Goal: Task Accomplishment & Management: Manage account settings

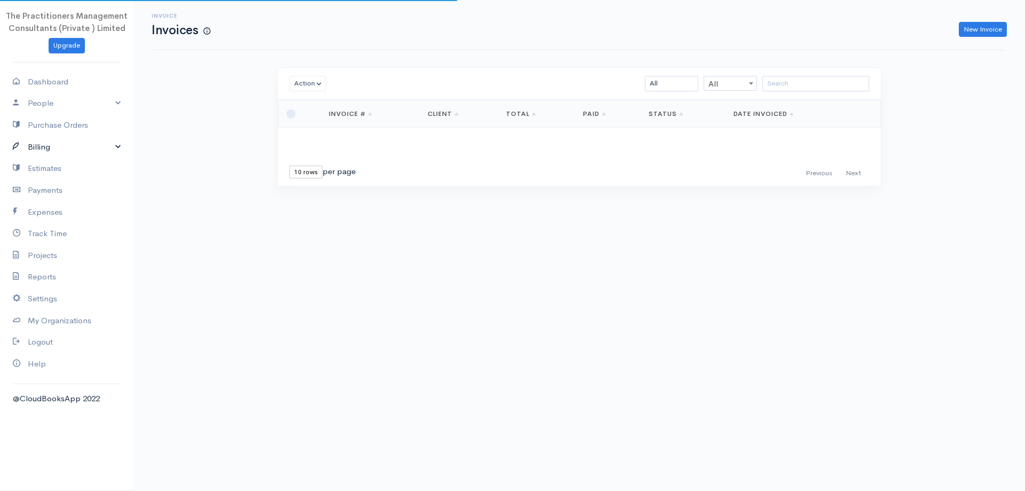
click at [36, 148] on link "Billing" at bounding box center [67, 147] width 134 height 22
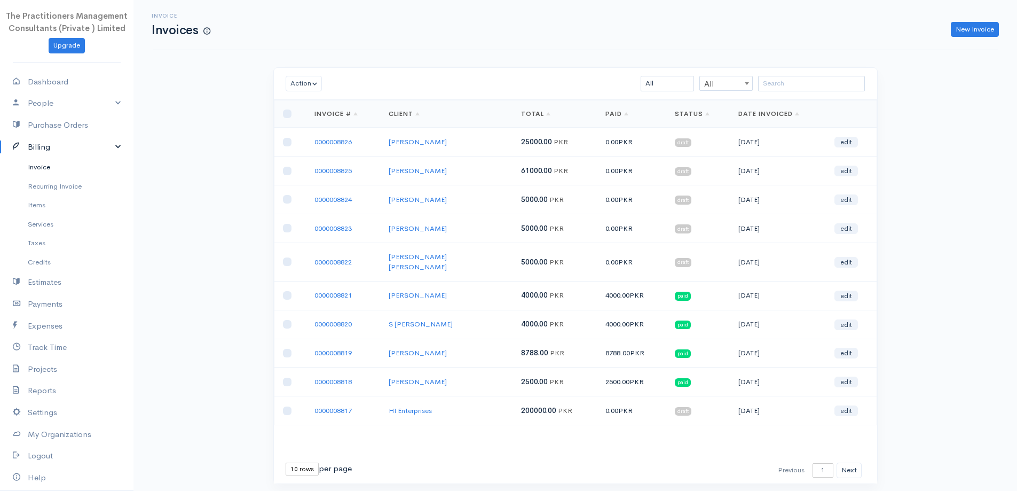
click at [43, 163] on link "Invoice" at bounding box center [67, 167] width 134 height 19
click at [314, 462] on select "10 rows 25 rows 50 rows" at bounding box center [302, 468] width 33 height 13
select select "25"
click at [286, 462] on select "10 rows 25 rows 50 rows" at bounding box center [302, 468] width 33 height 13
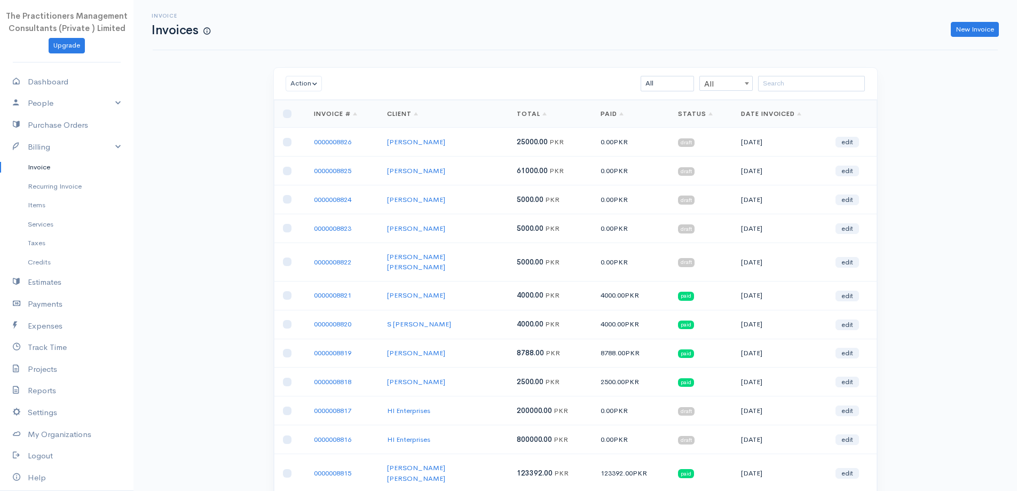
scroll to position [214, 0]
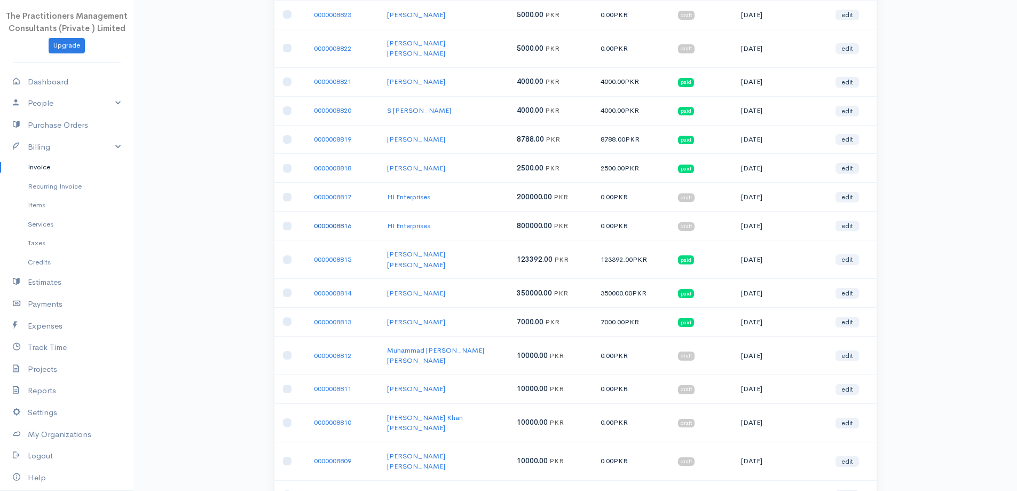
click at [339, 221] on link "0000008816" at bounding box center [332, 225] width 37 height 9
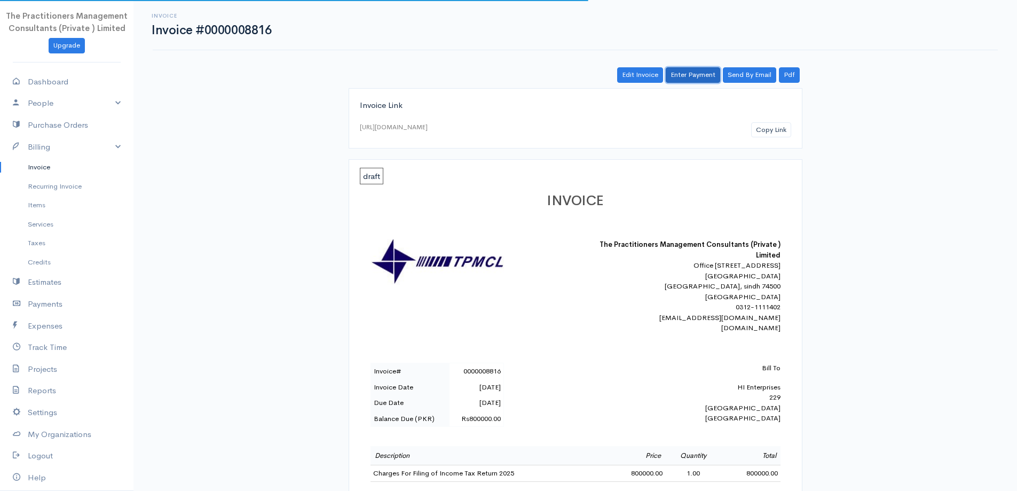
click at [707, 75] on link "Enter Payment" at bounding box center [693, 74] width 54 height 15
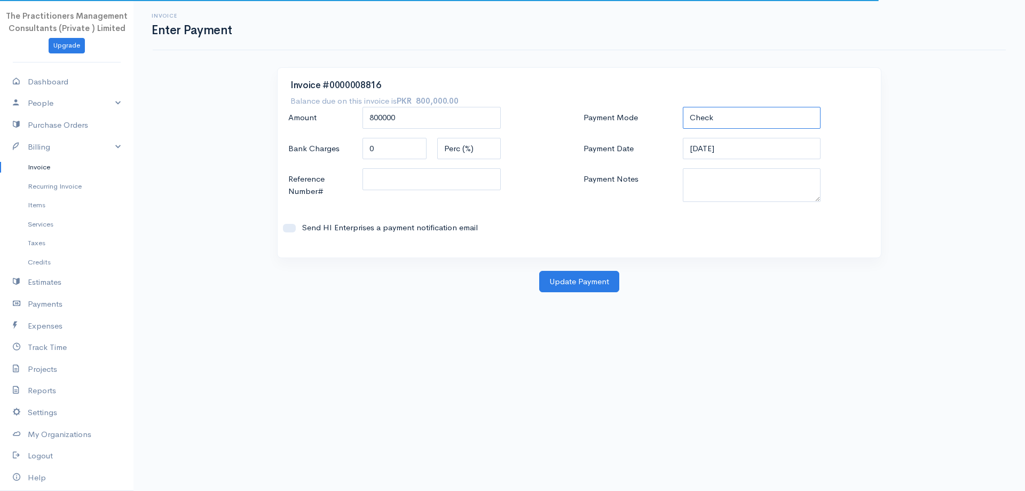
drag, startPoint x: 694, startPoint y: 114, endPoint x: 694, endPoint y: 127, distance: 12.8
click at [694, 114] on select "Check Bank Transfer Credit Cash Debit ACH VISA MASTERCARD AMEX DISCOVER DINERS …" at bounding box center [752, 118] width 138 height 22
click at [683, 107] on select "Check Bank Transfer Credit Cash Debit ACH VISA MASTERCARD AMEX DISCOVER DINERS …" at bounding box center [752, 118] width 138 height 22
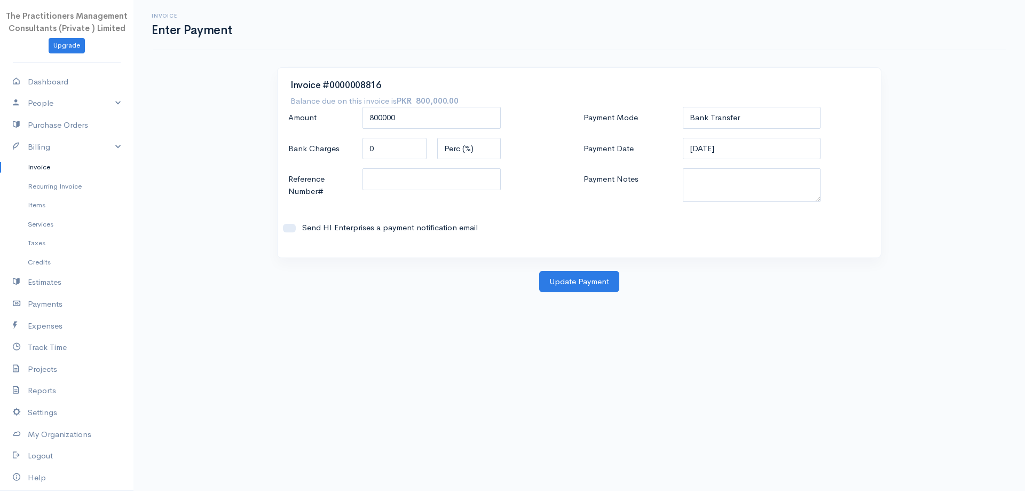
click at [736, 130] on div "Payment Mode Check Bank Transfer Credit Cash Debit ACH VISA MASTERCARD AMEX DIS…" at bounding box center [726, 176] width 295 height 138
click at [734, 121] on select "Check Bank Transfer Credit Cash Debit ACH VISA MASTERCARD AMEX DISCOVER DINERS …" at bounding box center [752, 118] width 138 height 22
select select "Check"
click at [683, 107] on select "Check Bank Transfer Credit Cash Debit ACH VISA MASTERCARD AMEX DISCOVER DINERS …" at bounding box center [752, 118] width 138 height 22
click at [734, 166] on div "Payment Mode Check Bank Transfer Credit Cash Debit ACH VISA MASTERCARD AMEX DIS…" at bounding box center [726, 176] width 295 height 138
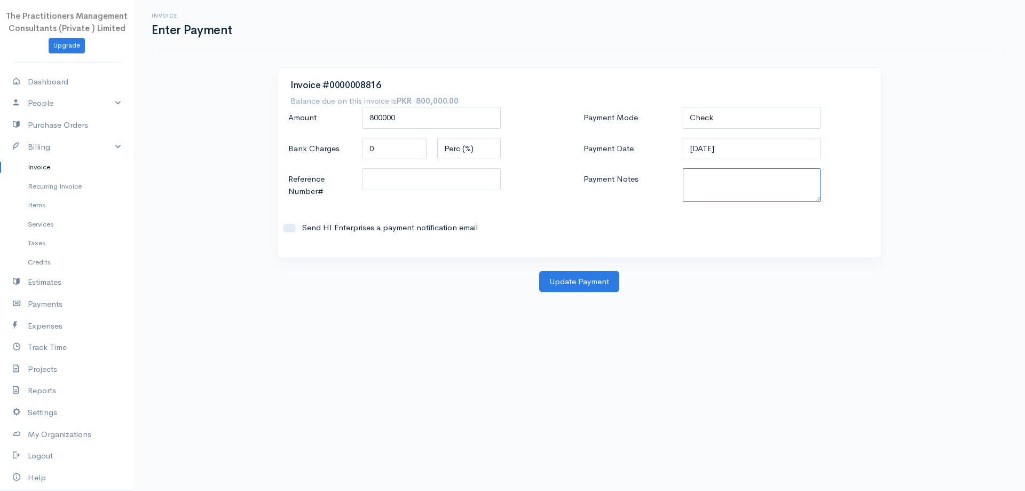
click at [734, 173] on textarea "Payment Notes" at bounding box center [752, 185] width 138 height 34
type textarea "5912"
click at [388, 184] on input "Reference Number#" at bounding box center [432, 179] width 138 height 22
type input "5912"
click at [543, 285] on button "Update Payment" at bounding box center [579, 282] width 80 height 22
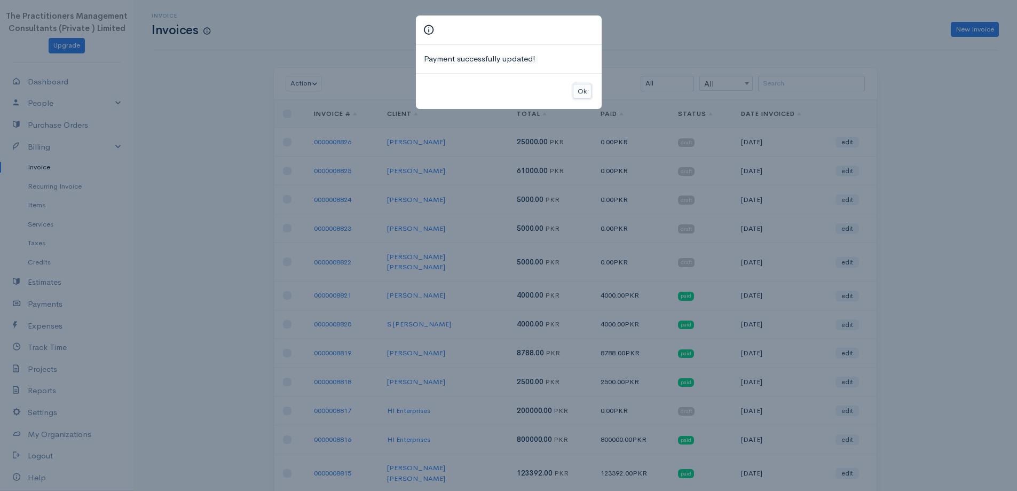
click at [581, 91] on button "Ok" at bounding box center [582, 91] width 19 height 15
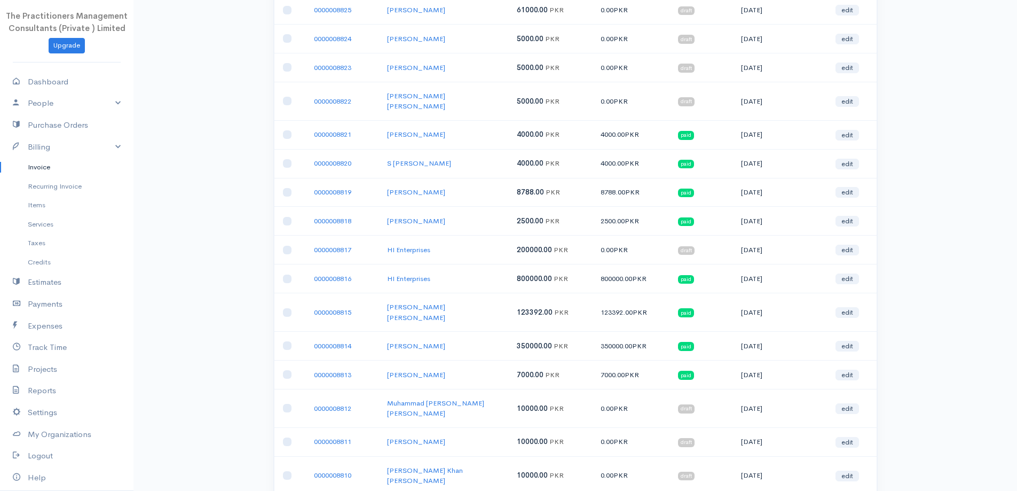
scroll to position [160, 0]
click at [354, 244] on td "0000008817" at bounding box center [341, 250] width 73 height 29
click at [344, 246] on link "0000008817" at bounding box center [332, 250] width 37 height 9
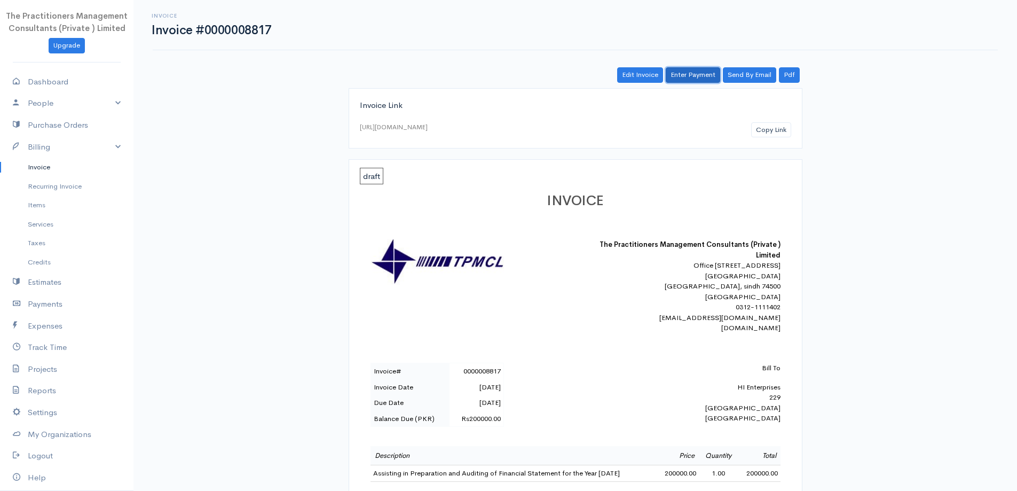
click at [693, 80] on link "Enter Payment" at bounding box center [693, 74] width 54 height 15
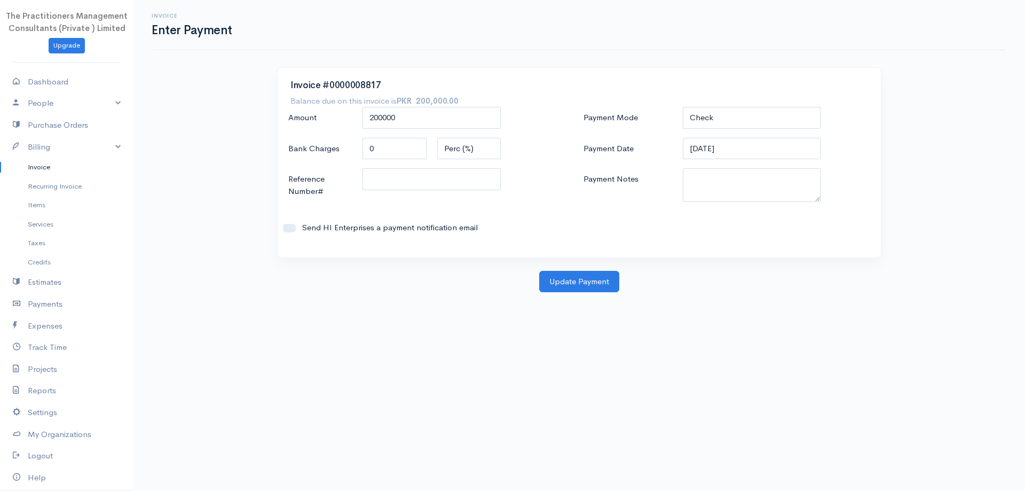
click at [681, 123] on div "Check Bank Transfer Credit Cash Debit ACH VISA MASTERCARD AMEX DISCOVER DINERS …" at bounding box center [752, 118] width 149 height 23
click at [704, 124] on select "Check Bank Transfer Credit Cash Debit ACH VISA MASTERCARD AMEX DISCOVER DINERS …" at bounding box center [752, 118] width 138 height 22
click at [683, 107] on select "Check Bank Transfer Credit Cash Debit ACH VISA MASTERCARD AMEX DISCOVER DINERS …" at bounding box center [752, 118] width 138 height 22
click at [701, 127] on select "Check Bank Transfer Credit Cash Debit ACH VISA MASTERCARD AMEX DISCOVER DINERS …" at bounding box center [752, 118] width 138 height 22
select select "Check"
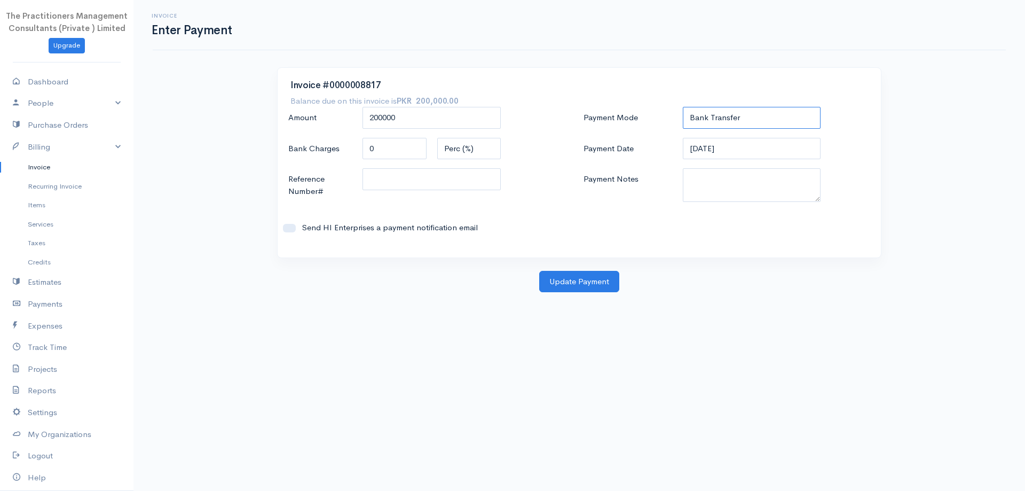
click at [683, 107] on select "Check Bank Transfer Credit Cash Debit ACH VISA MASTERCARD AMEX DISCOVER DINERS …" at bounding box center [752, 118] width 138 height 22
click at [708, 175] on textarea "Payment Notes" at bounding box center [752, 185] width 138 height 34
type textarea "5912"
click at [444, 192] on div at bounding box center [431, 185] width 149 height 35
click at [442, 186] on input "Reference Number#" at bounding box center [432, 179] width 138 height 22
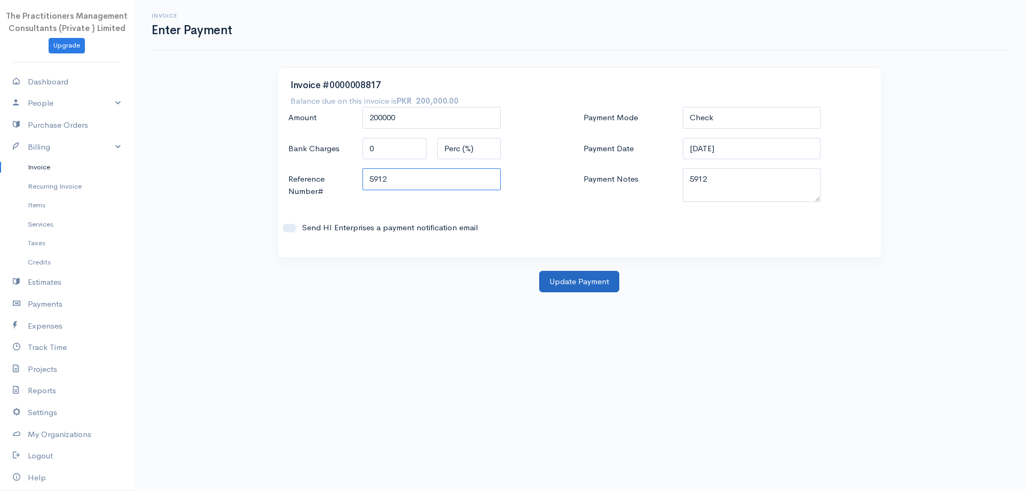
type input "5912"
click at [557, 272] on button "Update Payment" at bounding box center [579, 282] width 80 height 22
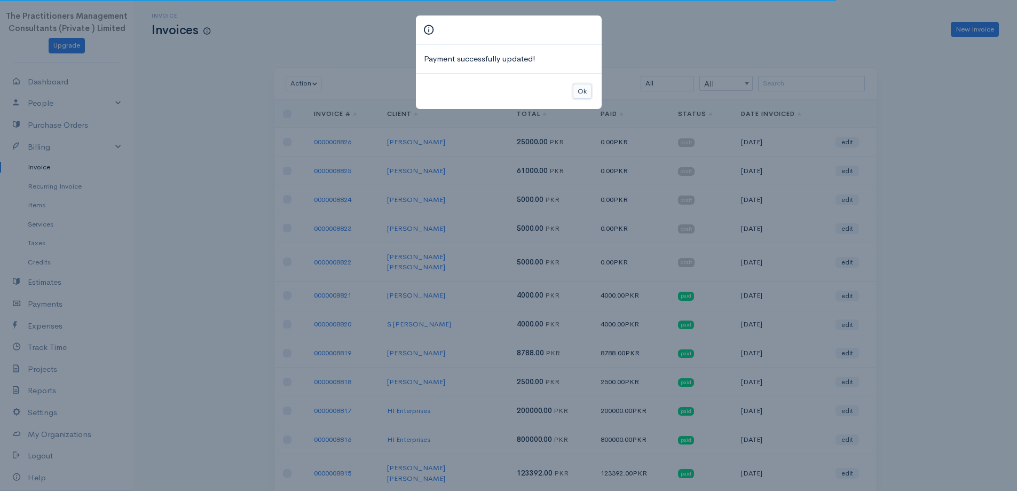
click at [587, 94] on button "Ok" at bounding box center [582, 91] width 19 height 15
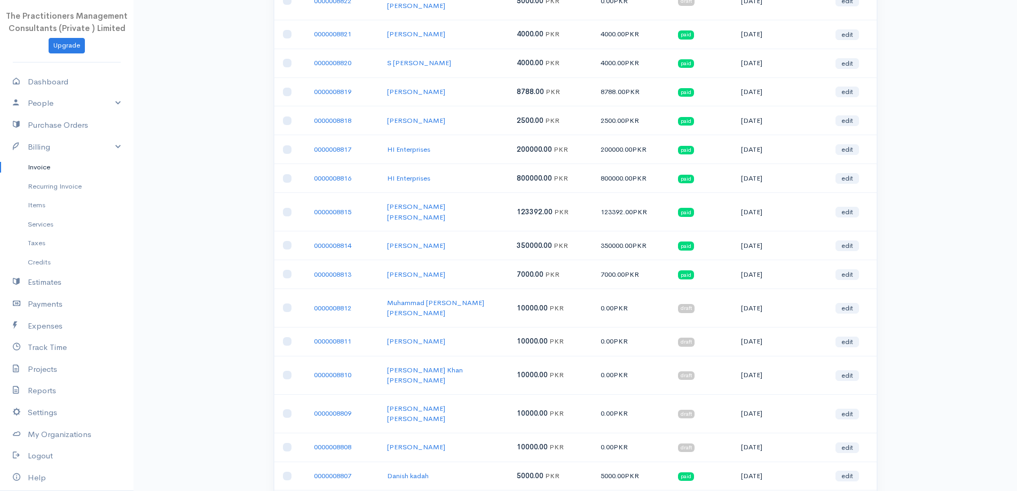
scroll to position [267, 0]
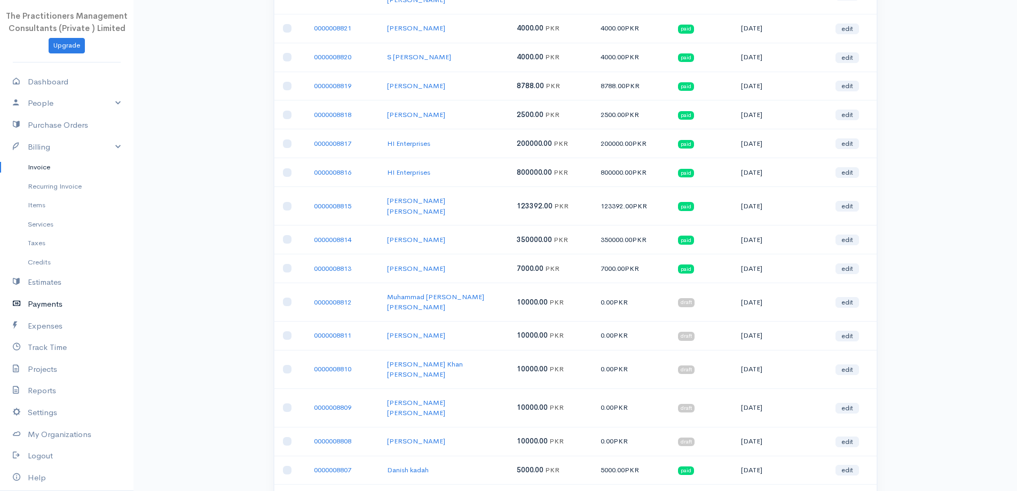
click at [30, 304] on link "Payments" at bounding box center [67, 304] width 134 height 22
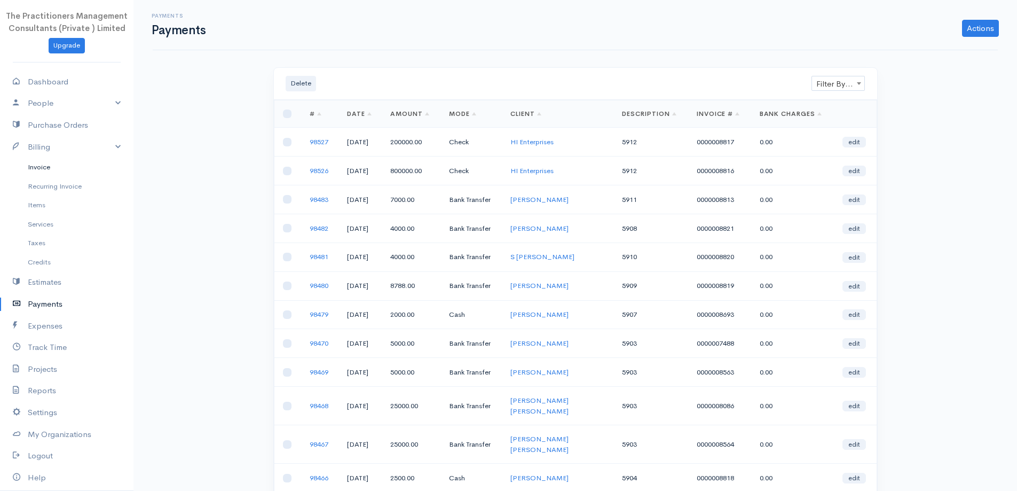
click at [22, 169] on link "Invoice" at bounding box center [67, 167] width 134 height 19
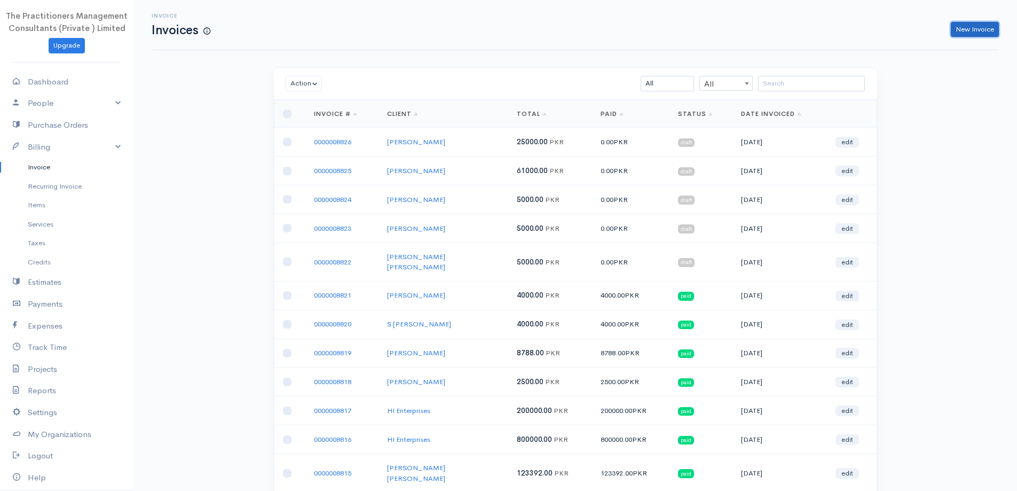
click at [985, 23] on link "New Invoice" at bounding box center [975, 29] width 48 height 15
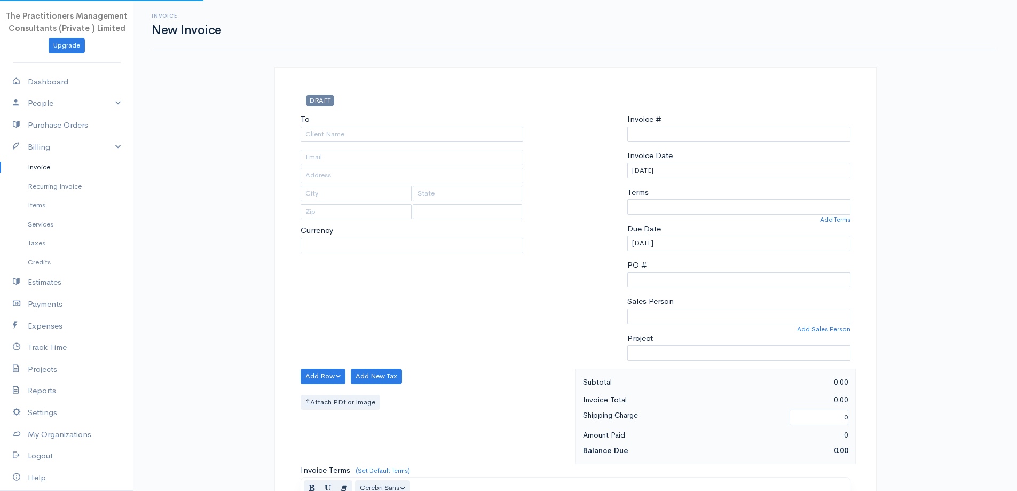
select select "PKR"
type input "0000008827"
select select "[GEOGRAPHIC_DATA]"
click at [444, 139] on input "To" at bounding box center [412, 134] width 223 height 15
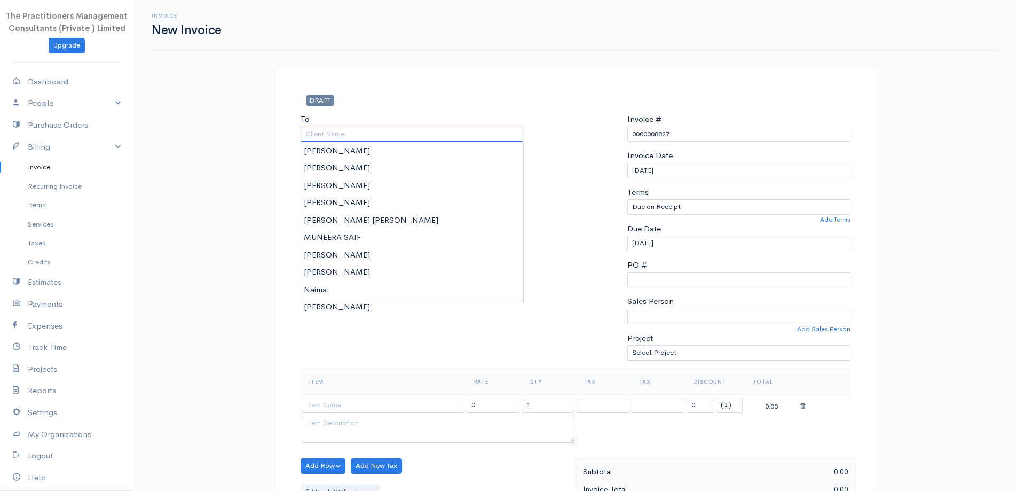
type input "m"
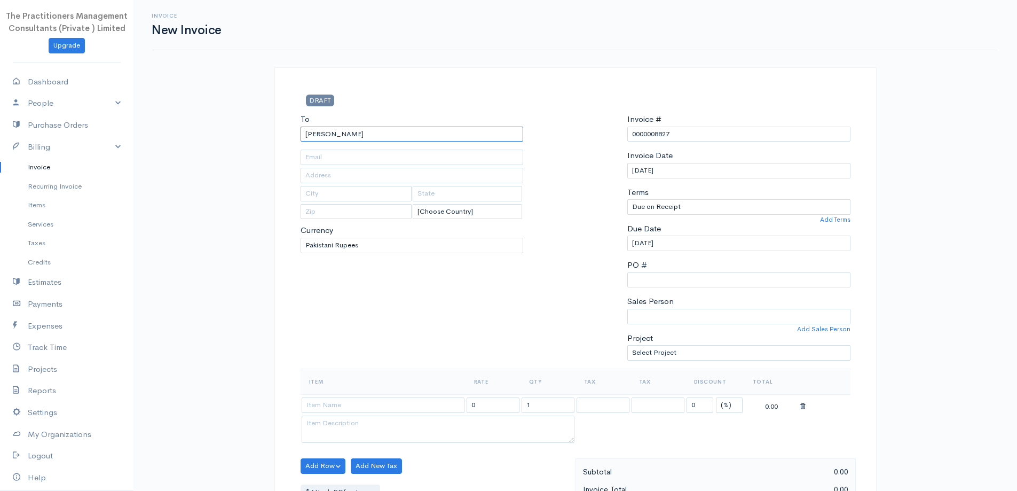
type input "[PERSON_NAME]"
click at [335, 179] on input "text" at bounding box center [412, 175] width 223 height 15
click at [310, 151] on input "text" at bounding box center [412, 157] width 223 height 15
type input "3832"
click at [340, 174] on input "text" at bounding box center [412, 175] width 223 height 15
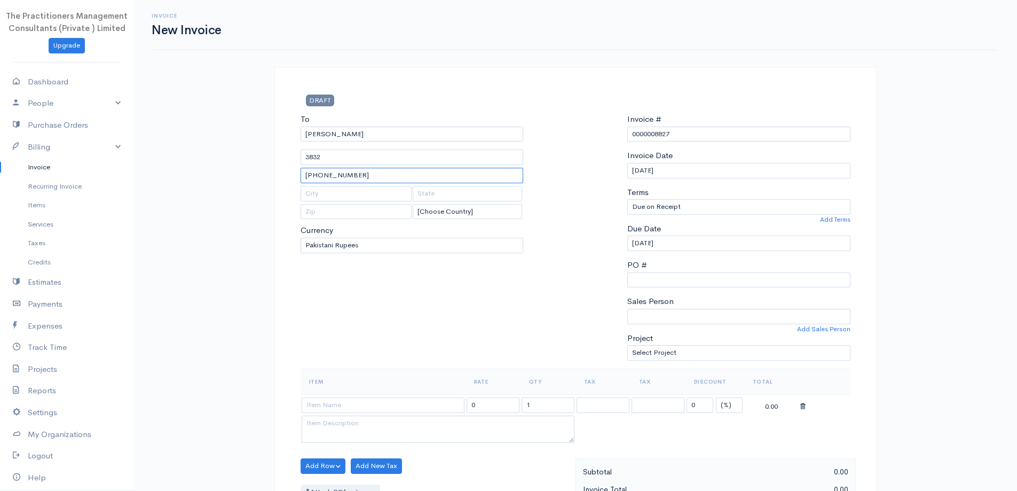
type input "[PHONE_NUMBER]"
drag, startPoint x: 486, startPoint y: 340, endPoint x: 463, endPoint y: 350, distance: 25.1
click at [485, 341] on div "To [PERSON_NAME] 3832 42101-0726624-5 [Choose Country] [GEOGRAPHIC_DATA] [GEOGR…" at bounding box center [412, 240] width 234 height 255
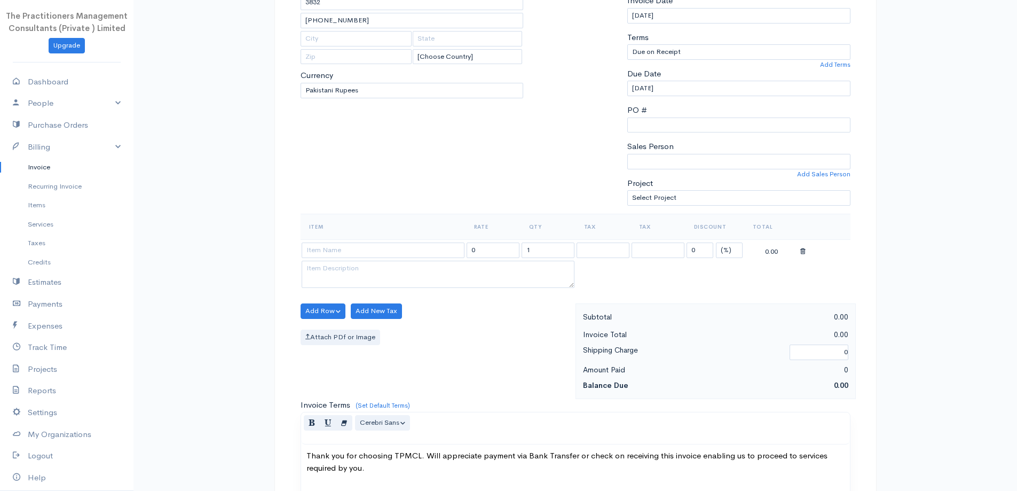
scroll to position [160, 0]
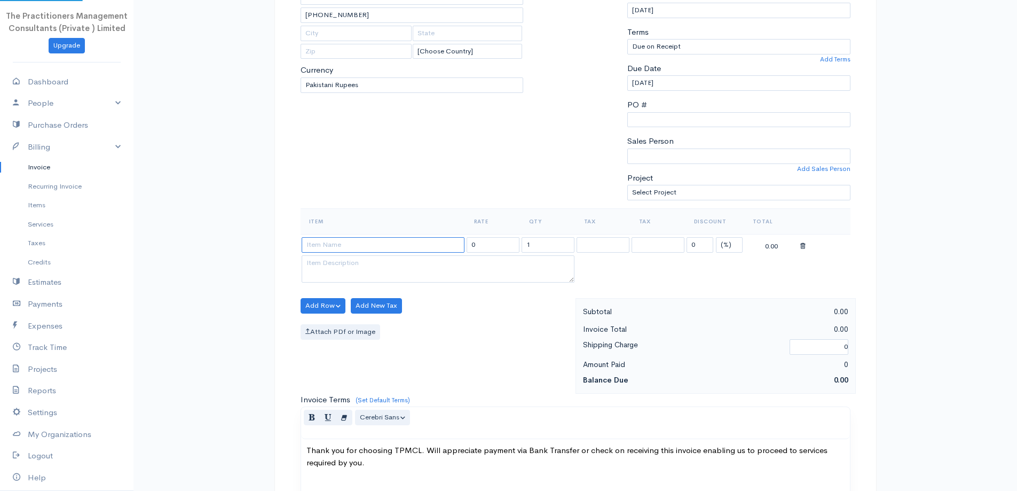
click at [404, 238] on input at bounding box center [383, 244] width 163 height 15
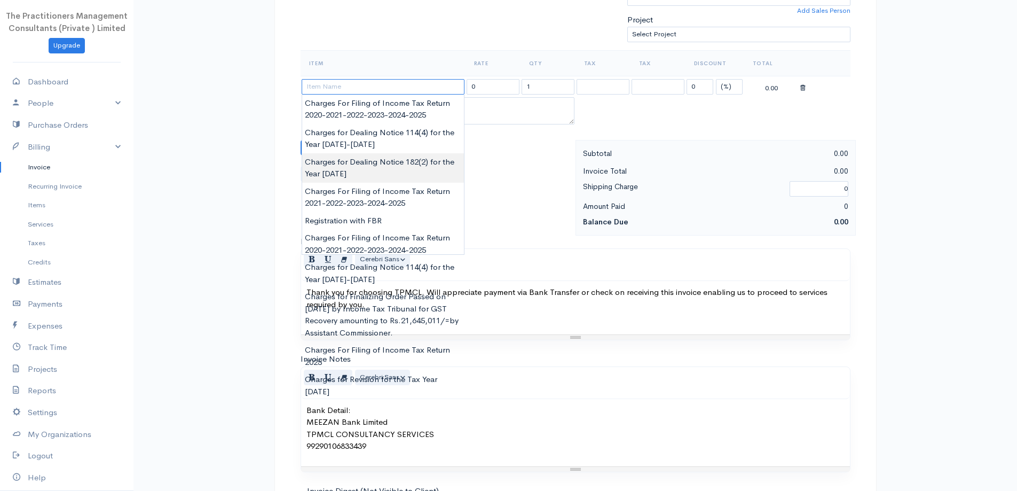
scroll to position [320, 0]
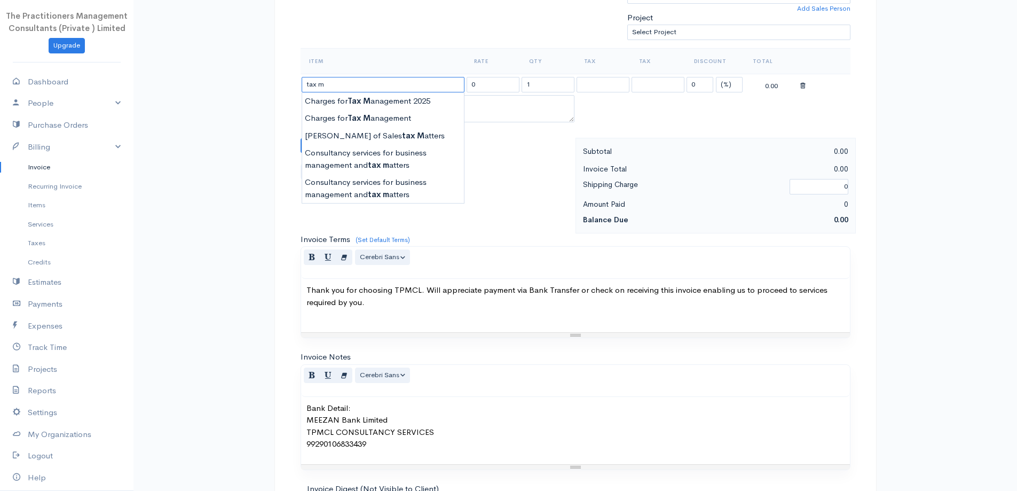
type input "Charges for Tax Management 2025"
click at [419, 102] on body "The Practitioners Management Consultants (Private ) Limited Upgrade Dashboard P…" at bounding box center [508, 148] width 1017 height 937
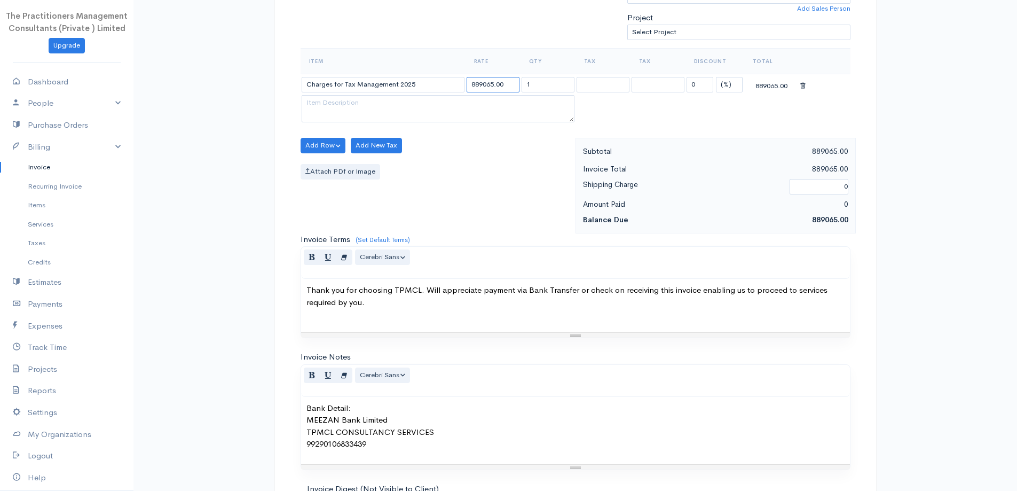
drag, startPoint x: 473, startPoint y: 84, endPoint x: 496, endPoint y: 88, distance: 23.2
click at [496, 88] on input "889065.00" at bounding box center [493, 84] width 53 height 15
type input "249658.00"
click at [531, 137] on div "Item Rate Qty Tax Tax Discount Total Charges for Tax Management 2025 249658.00 …" at bounding box center [576, 93] width 550 height 90
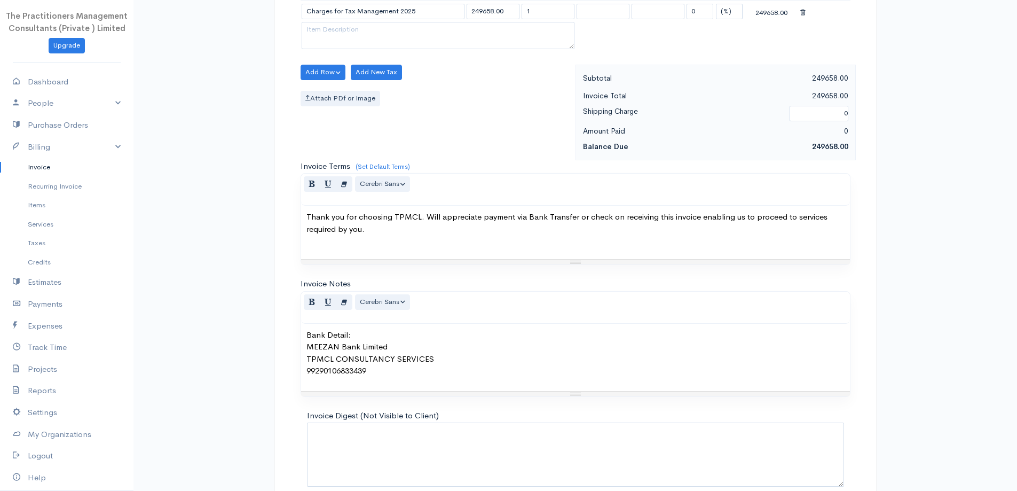
scroll to position [446, 0]
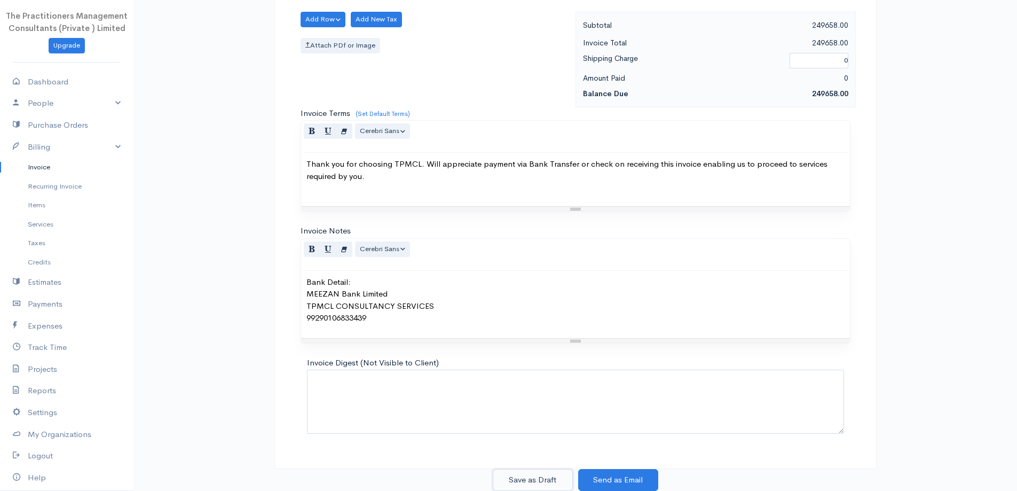
click at [560, 477] on button "Save as Draft" at bounding box center [533, 480] width 80 height 22
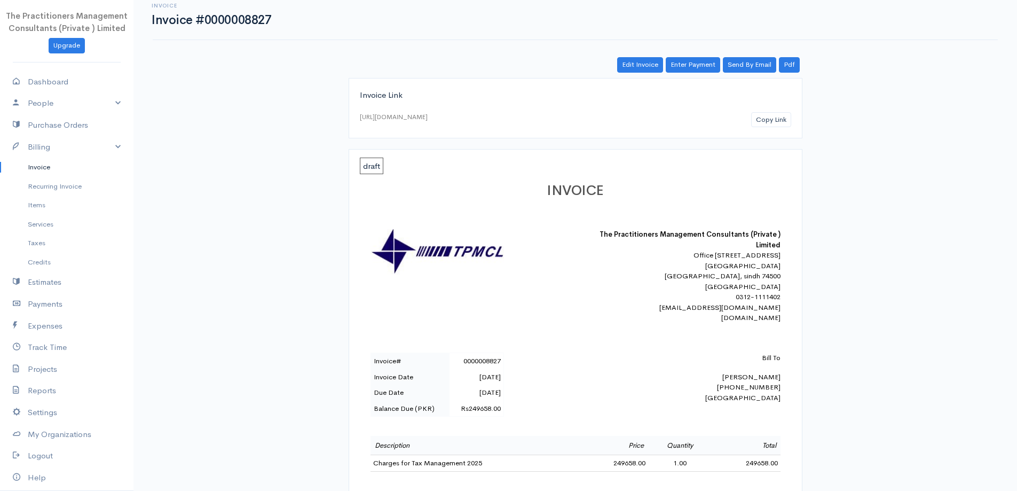
scroll to position [1, 0]
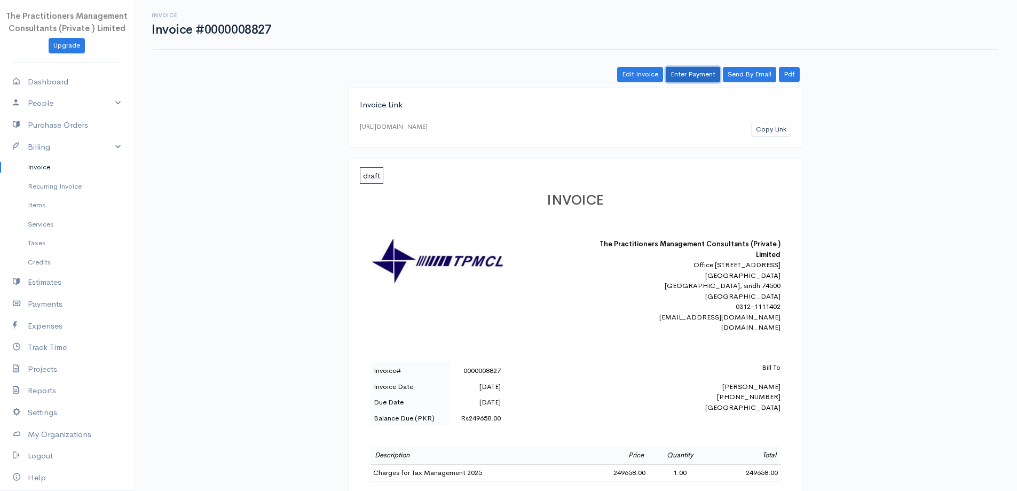
click at [687, 79] on link "Enter Payment" at bounding box center [693, 74] width 54 height 15
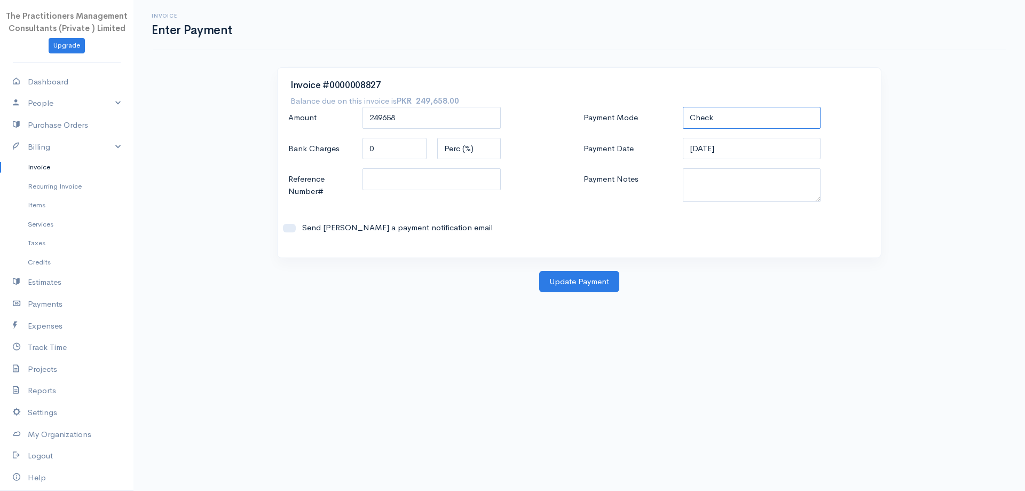
click at [744, 117] on select "Check Bank Transfer Credit Cash Debit ACH VISA MASTERCARD AMEX DISCOVER DINERS …" at bounding box center [752, 118] width 138 height 22
select select "Bank Transfer"
click at [683, 107] on select "Check Bank Transfer Credit Cash Debit ACH VISA MASTERCARD AMEX DISCOVER DINERS …" at bounding box center [752, 118] width 138 height 22
click at [718, 193] on textarea "Payment Notes" at bounding box center [752, 185] width 138 height 34
type textarea "5913"
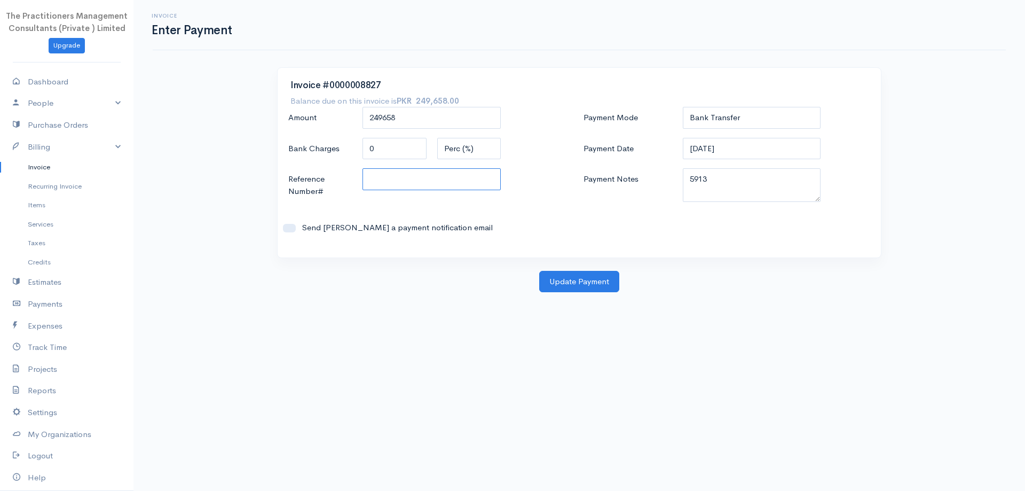
drag, startPoint x: 436, startPoint y: 168, endPoint x: 437, endPoint y: 190, distance: 21.9
click at [437, 190] on div at bounding box center [431, 185] width 149 height 35
type input "5913"
click at [543, 275] on button "Update Payment" at bounding box center [579, 282] width 80 height 22
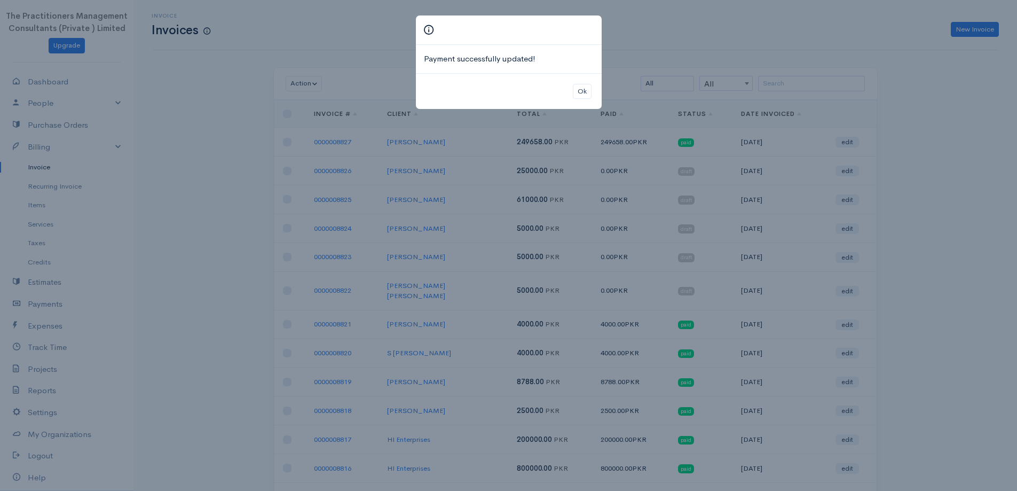
click at [569, 100] on div "Ok" at bounding box center [509, 91] width 186 height 36
click at [569, 91] on div "Ok" at bounding box center [509, 91] width 186 height 36
click at [578, 90] on button "Ok" at bounding box center [582, 91] width 19 height 15
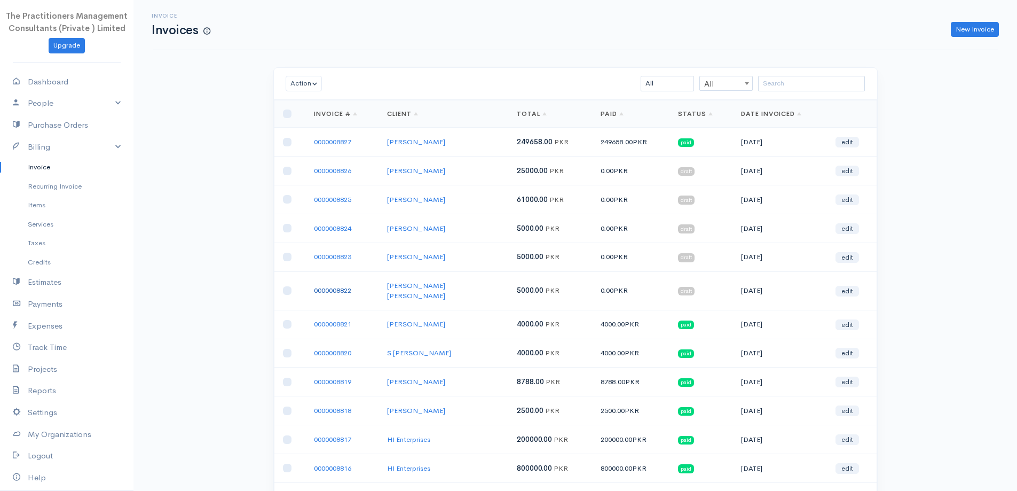
click at [339, 286] on link "0000008822" at bounding box center [332, 290] width 37 height 9
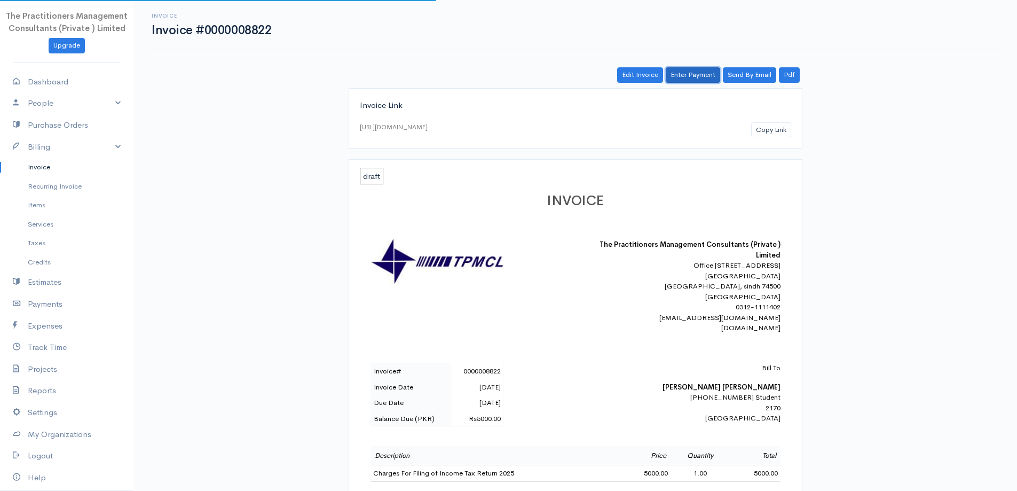
click at [708, 69] on link "Enter Payment" at bounding box center [693, 74] width 54 height 15
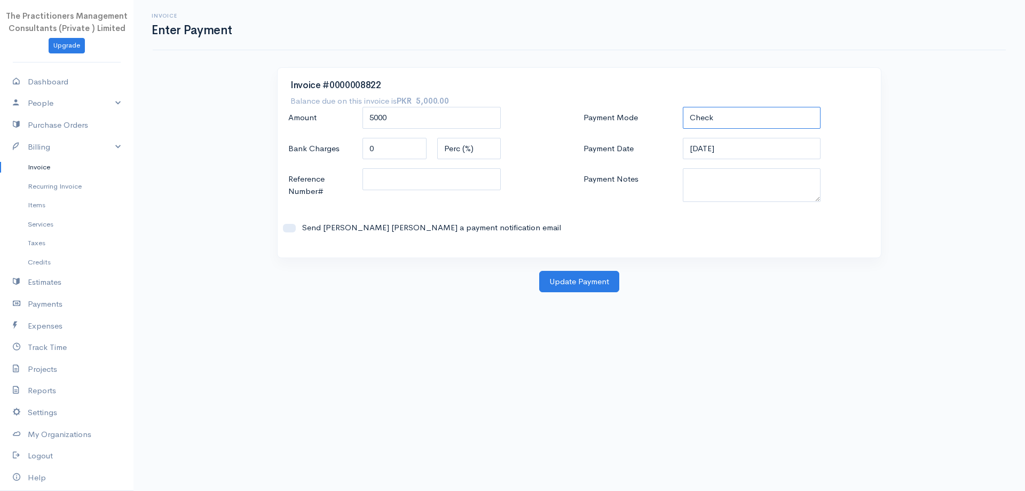
drag, startPoint x: 746, startPoint y: 115, endPoint x: 745, endPoint y: 125, distance: 10.2
click at [746, 115] on select "Check Bank Transfer Credit Cash Debit ACH VISA MASTERCARD AMEX DISCOVER DINERS …" at bounding box center [752, 118] width 138 height 22
click at [683, 107] on select "Check Bank Transfer Credit Cash Debit ACH VISA MASTERCARD AMEX DISCOVER DINERS …" at bounding box center [752, 118] width 138 height 22
click at [725, 123] on select "Check Bank Transfer Credit Cash Debit ACH VISA MASTERCARD AMEX DISCOVER DINERS …" at bounding box center [752, 118] width 138 height 22
select select "Bank Transfer"
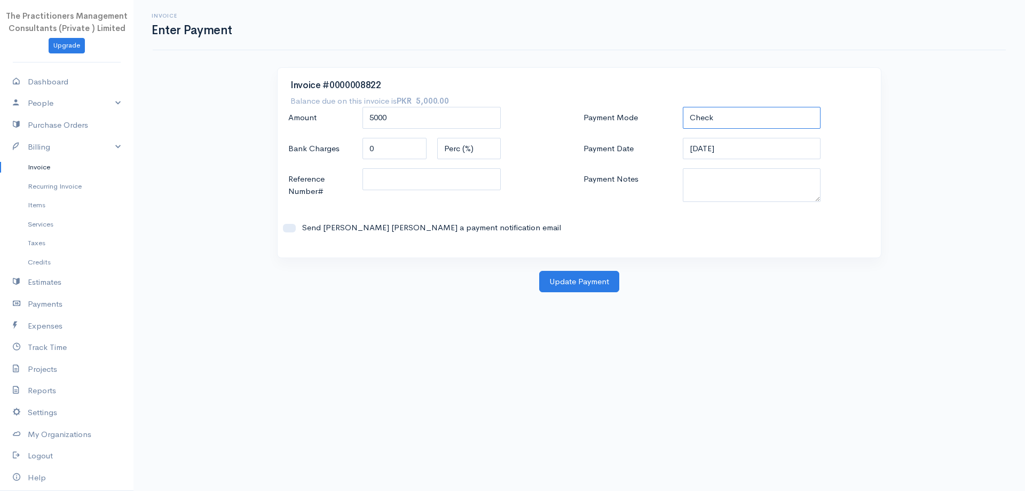
click at [683, 107] on select "Check Bank Transfer Credit Cash Debit ACH VISA MASTERCARD AMEX DISCOVER DINERS …" at bounding box center [752, 118] width 138 height 22
click at [727, 179] on textarea "Payment Notes" at bounding box center [752, 185] width 138 height 34
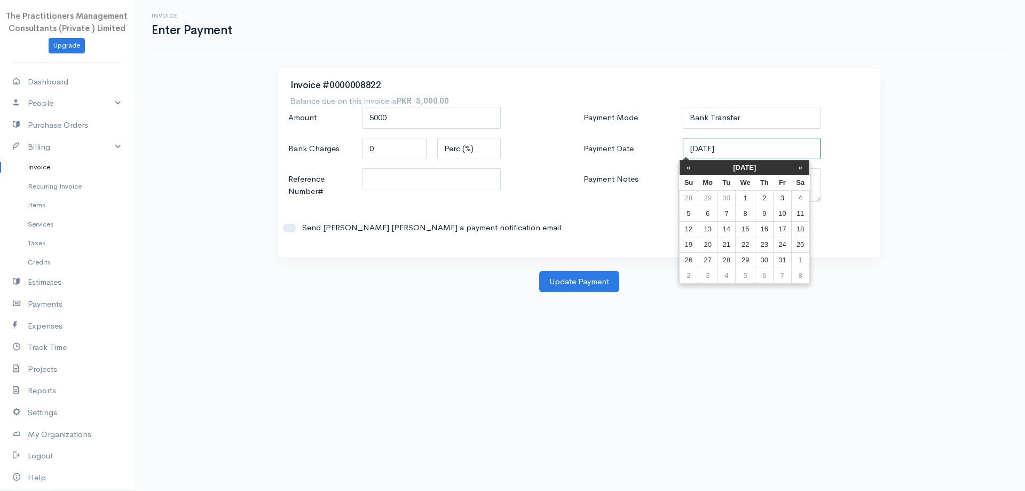
click at [704, 147] on input "[DATE]" at bounding box center [752, 149] width 138 height 22
click at [781, 208] on td "10" at bounding box center [783, 213] width 18 height 15
type input "[DATE]"
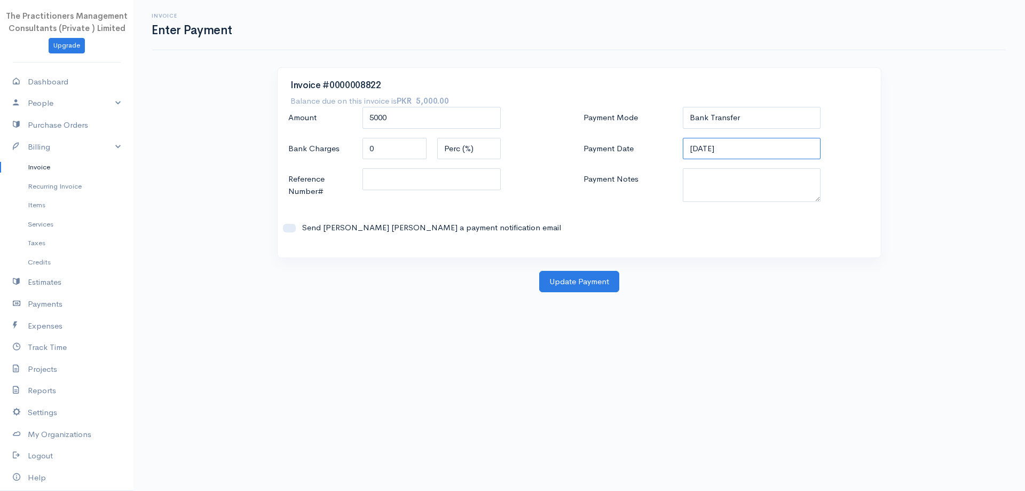
click at [756, 159] on input "[DATE]" at bounding box center [752, 149] width 138 height 22
click at [654, 151] on label "Payment Date" at bounding box center [627, 149] width 99 height 22
click at [683, 151] on input "[DATE]" at bounding box center [752, 149] width 138 height 22
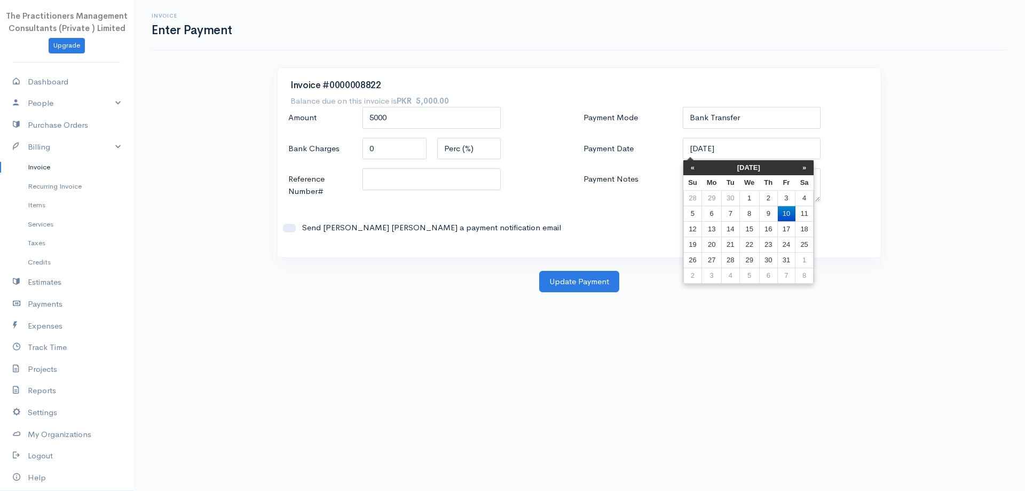
click at [702, 186] on th "Mo" at bounding box center [712, 182] width 20 height 15
click at [667, 167] on div "Payment Mode Check Bank Transfer Credit Cash Debit ACH VISA MASTERCARD AMEX DIS…" at bounding box center [726, 176] width 295 height 138
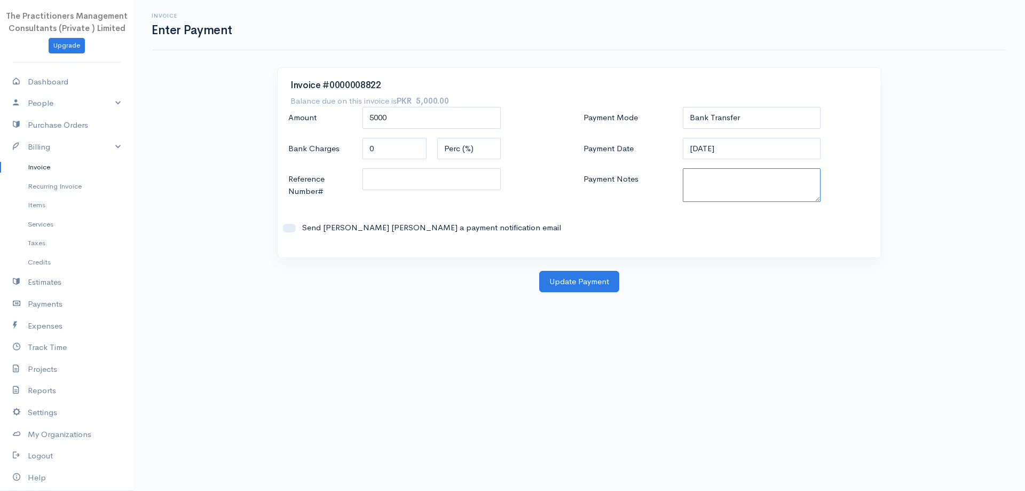
click at [691, 185] on textarea "Payment Notes" at bounding box center [752, 185] width 138 height 34
click at [688, 184] on textarea "5914" at bounding box center [752, 185] width 138 height 34
type textarea "5914"
click at [453, 174] on input "Reference Number#" at bounding box center [432, 179] width 138 height 22
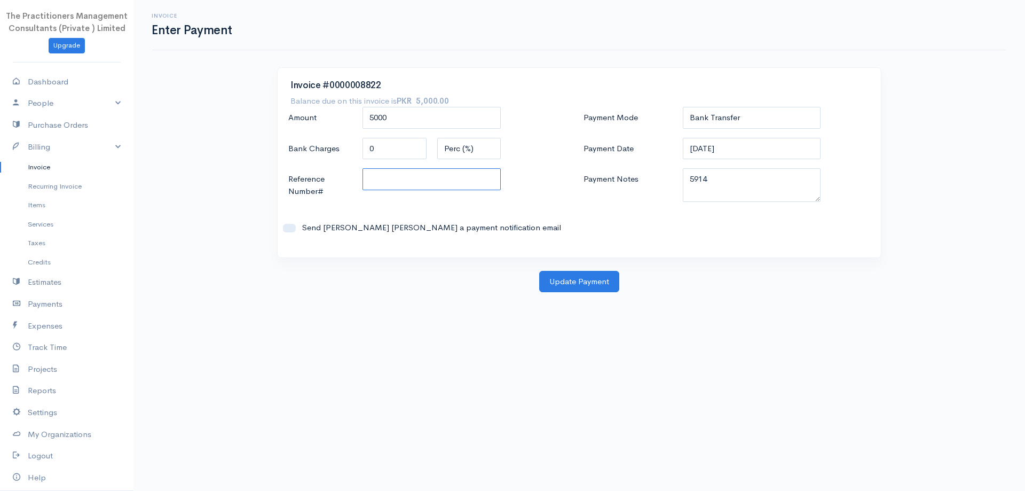
paste input "5914"
type input "5914"
click at [612, 284] on button "Update Payment" at bounding box center [579, 282] width 80 height 22
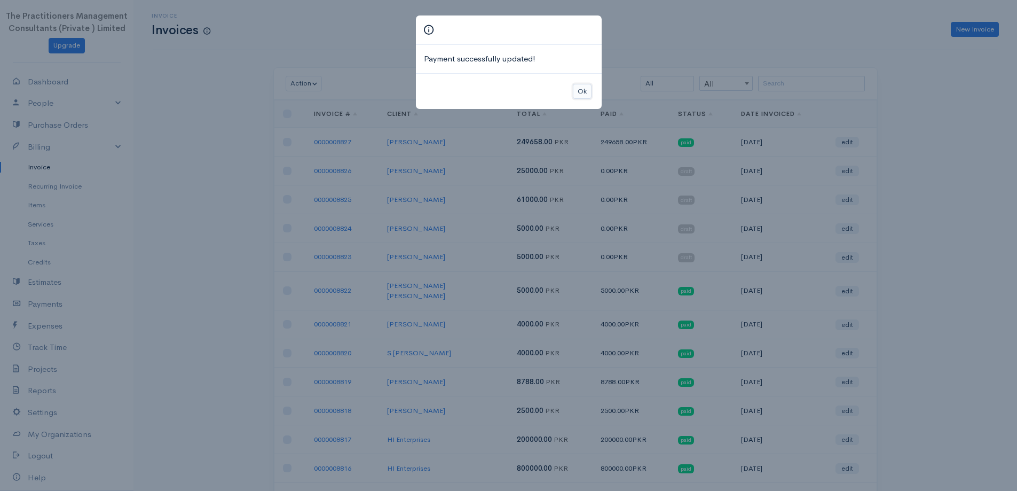
click at [586, 99] on button "Ok" at bounding box center [582, 91] width 19 height 15
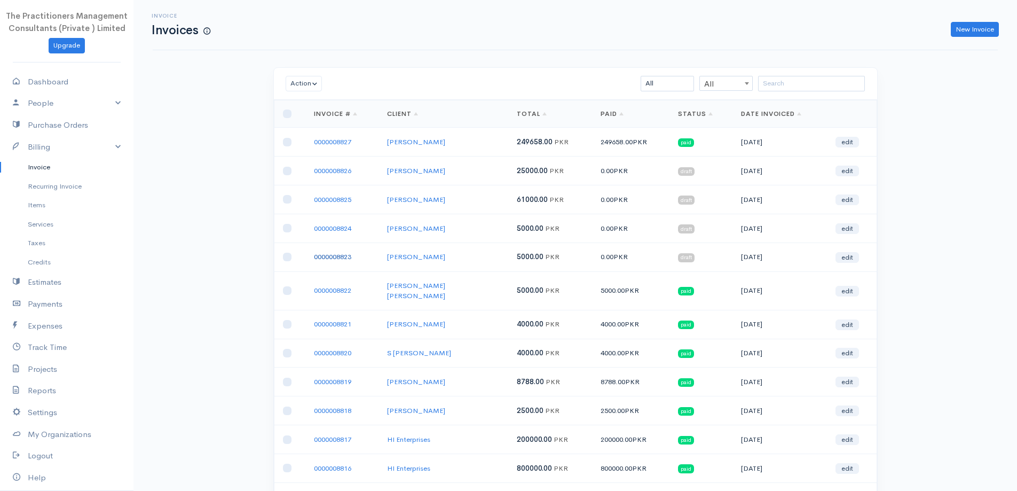
click at [336, 254] on link "0000008823" at bounding box center [332, 256] width 37 height 9
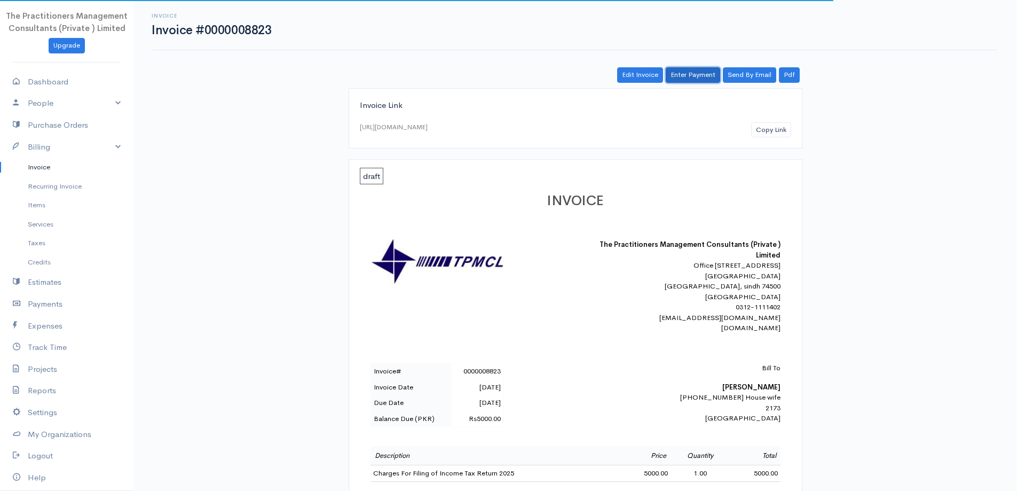
click at [693, 71] on link "Enter Payment" at bounding box center [693, 74] width 54 height 15
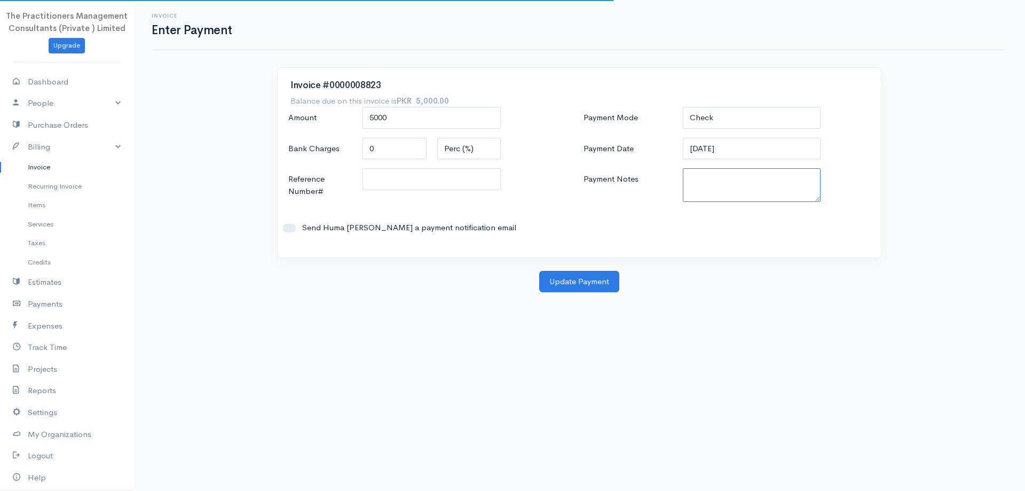
click at [724, 181] on textarea "Payment Notes" at bounding box center [752, 185] width 138 height 34
paste textarea "5914"
type textarea "5914"
click at [427, 180] on input "Reference Number#" at bounding box center [432, 179] width 138 height 22
paste input "5914"
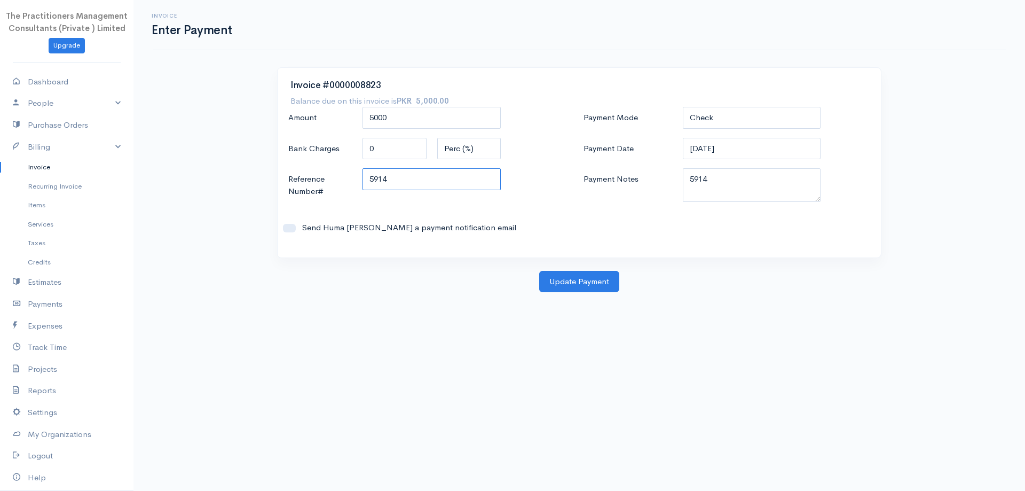
type input "5914"
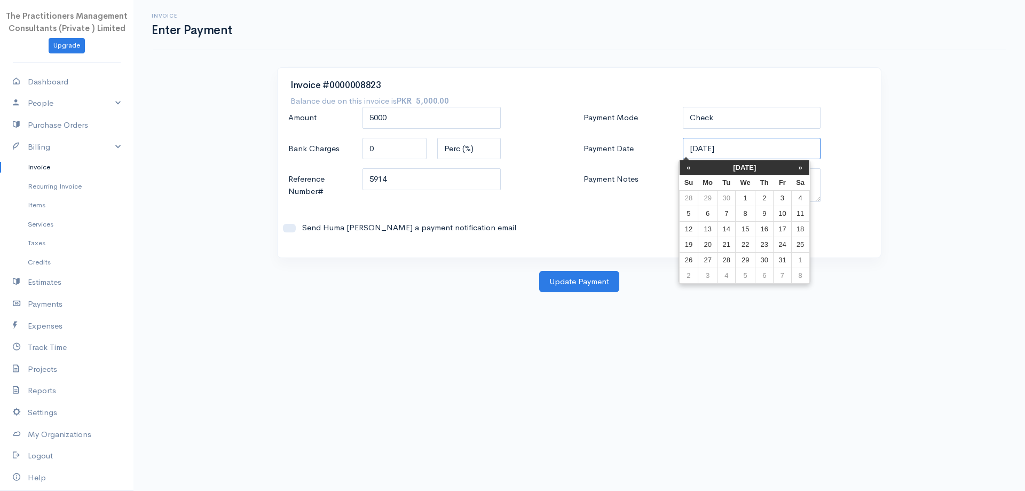
click at [696, 148] on input "[DATE]" at bounding box center [752, 149] width 138 height 22
click at [782, 211] on td "10" at bounding box center [783, 213] width 18 height 15
type input "[DATE]"
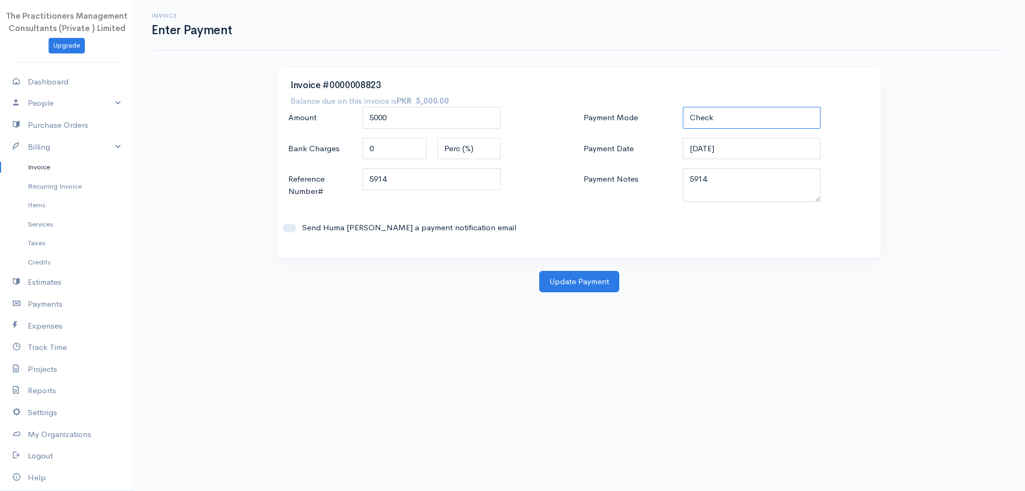
click at [723, 124] on select "Check Bank Transfer Credit Cash Debit ACH VISA MASTERCARD AMEX DISCOVER DINERS …" at bounding box center [752, 118] width 138 height 22
select select "Bank Transfer"
click at [683, 107] on select "Check Bank Transfer Credit Cash Debit ACH VISA MASTERCARD AMEX DISCOVER DINERS …" at bounding box center [752, 118] width 138 height 22
click at [599, 276] on button "Update Payment" at bounding box center [579, 282] width 80 height 22
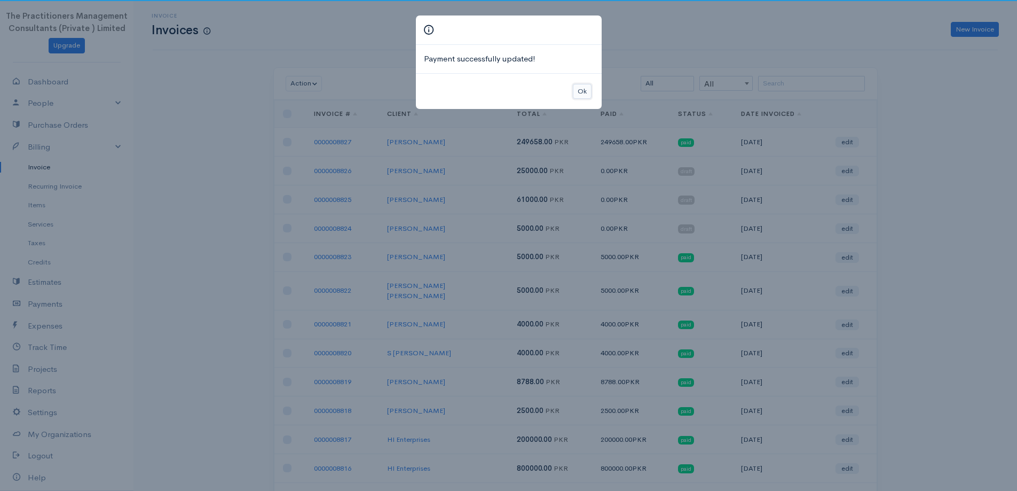
click at [583, 92] on button "Ok" at bounding box center [582, 91] width 19 height 15
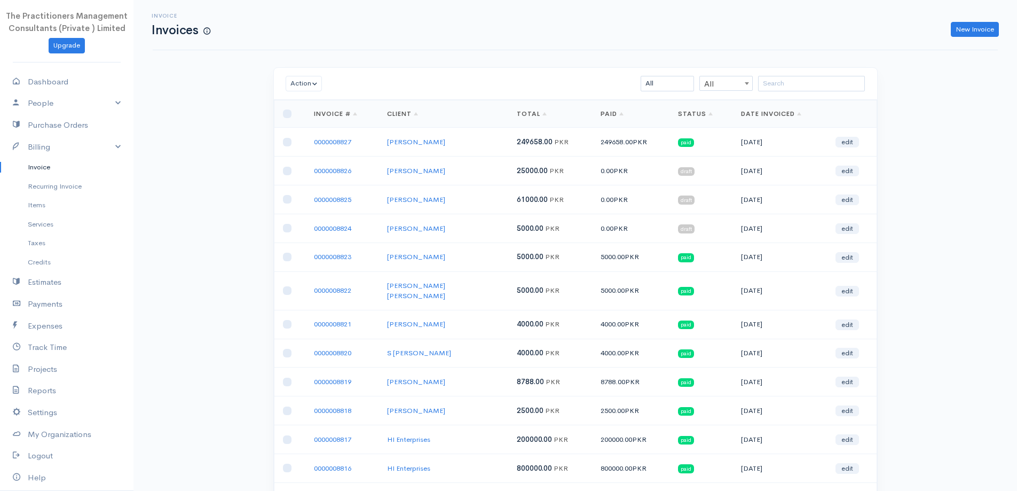
click at [331, 222] on td "0000008824" at bounding box center [341, 228] width 73 height 29
click at [333, 225] on link "0000008824" at bounding box center [332, 228] width 37 height 9
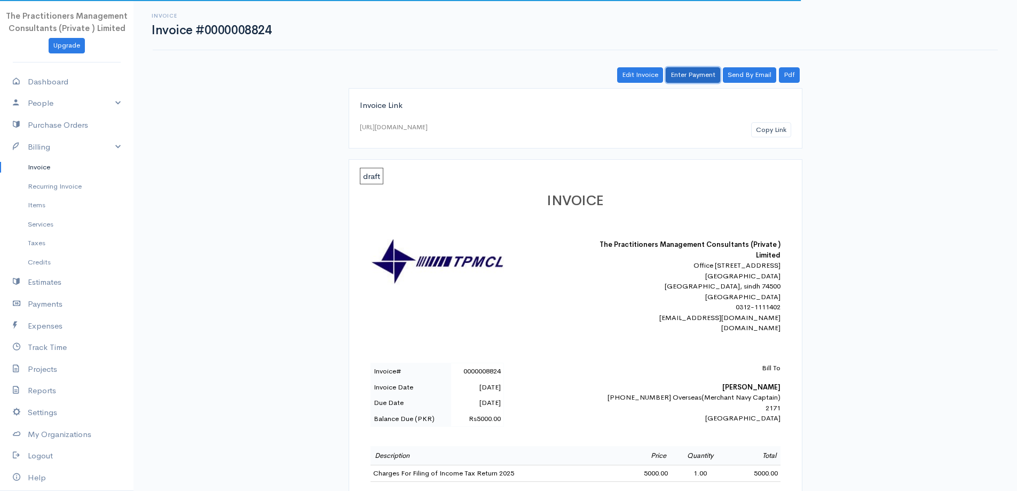
click at [708, 73] on link "Enter Payment" at bounding box center [693, 74] width 54 height 15
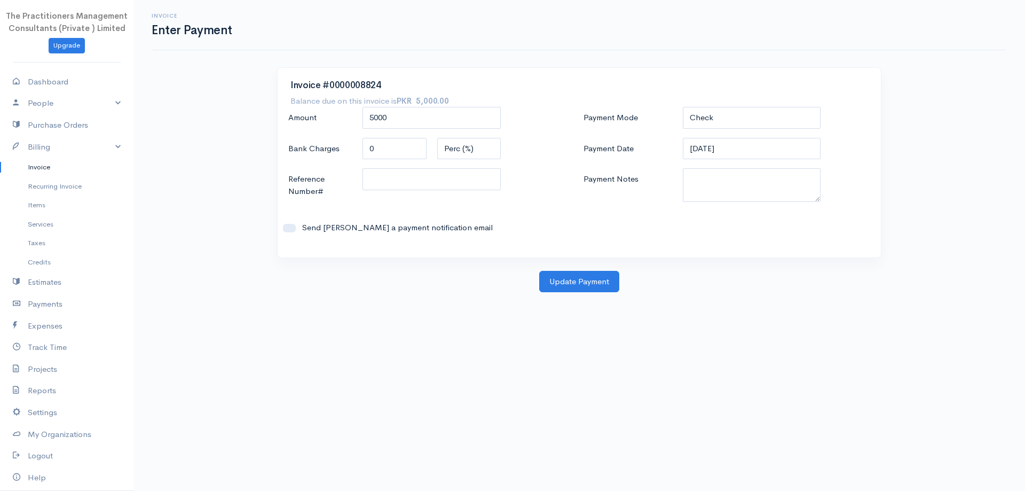
click at [717, 130] on div "Payment Mode Check Bank Transfer Credit Cash Debit ACH VISA MASTERCARD AMEX DIS…" at bounding box center [726, 176] width 295 height 138
click at [719, 108] on select "Check Bank Transfer Credit Cash Debit ACH VISA MASTERCARD AMEX DISCOVER DINERS …" at bounding box center [752, 118] width 138 height 22
select select "Bank Transfer"
click at [683, 107] on select "Check Bank Transfer Credit Cash Debit ACH VISA MASTERCARD AMEX DISCOVER DINERS …" at bounding box center [752, 118] width 138 height 22
click at [729, 156] on input "[DATE]" at bounding box center [752, 149] width 138 height 22
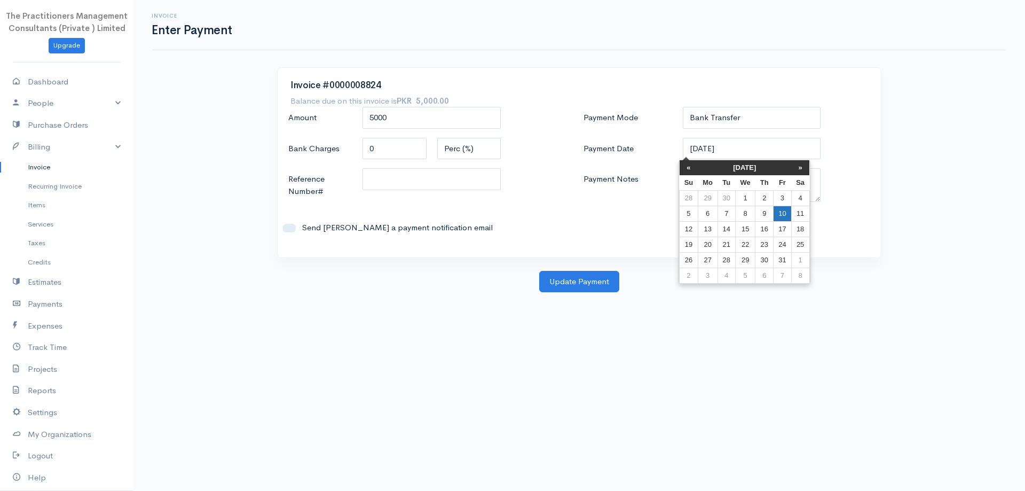
drag, startPoint x: 783, startPoint y: 217, endPoint x: 769, endPoint y: 207, distance: 17.6
click at [783, 216] on td "10" at bounding box center [783, 213] width 18 height 15
type input "[DATE]"
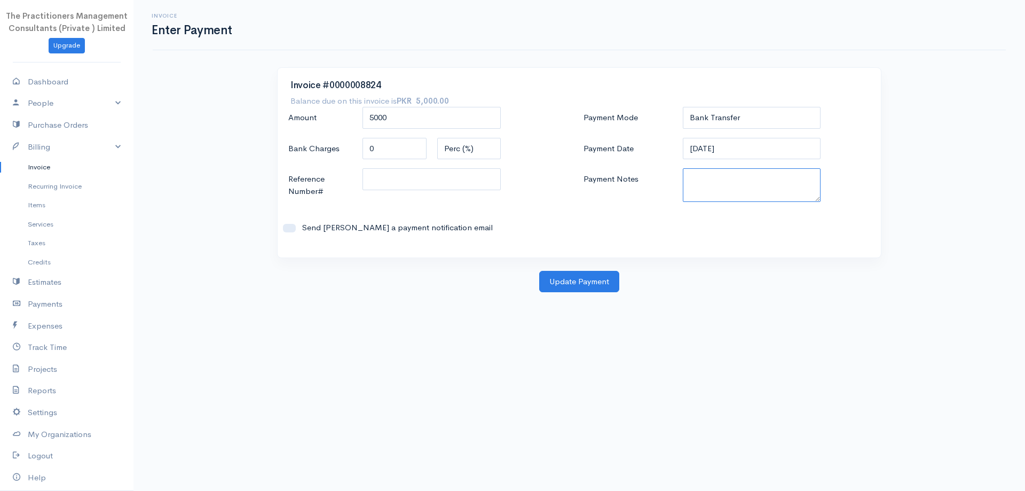
click at [741, 199] on textarea "Payment Notes" at bounding box center [752, 185] width 138 height 34
paste textarea "5914"
type textarea "5914"
click at [489, 178] on input "Reference Number#" at bounding box center [432, 179] width 138 height 22
paste input "5914"
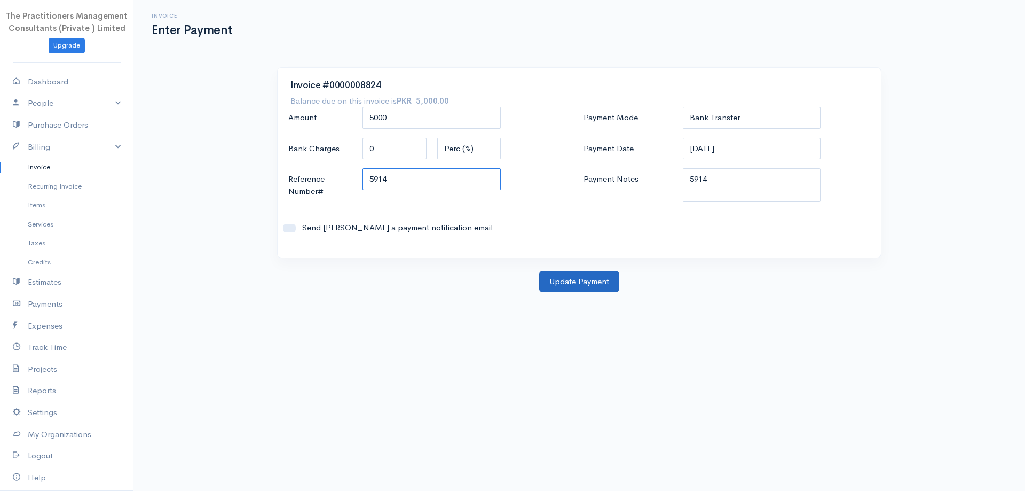
type input "5914"
click at [582, 289] on button "Update Payment" at bounding box center [579, 282] width 80 height 22
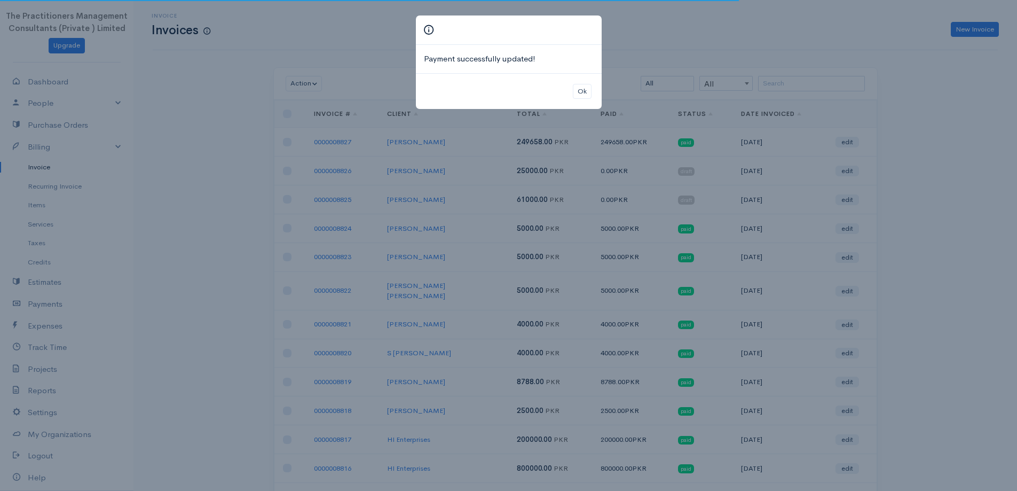
click at [594, 92] on div "Ok" at bounding box center [509, 91] width 186 height 36
click at [578, 98] on button "Ok" at bounding box center [582, 91] width 19 height 15
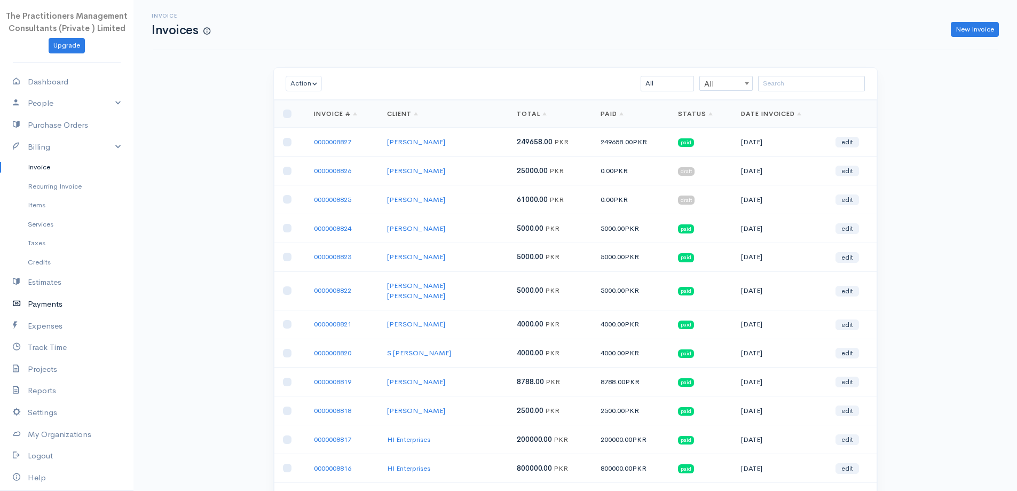
click at [57, 297] on link "Payments" at bounding box center [67, 304] width 134 height 22
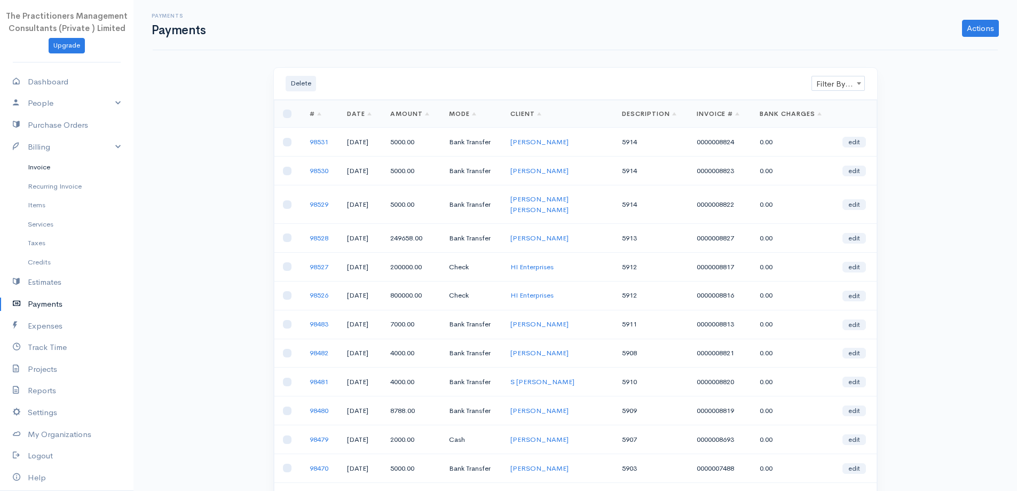
click at [34, 161] on link "Invoice" at bounding box center [67, 167] width 134 height 19
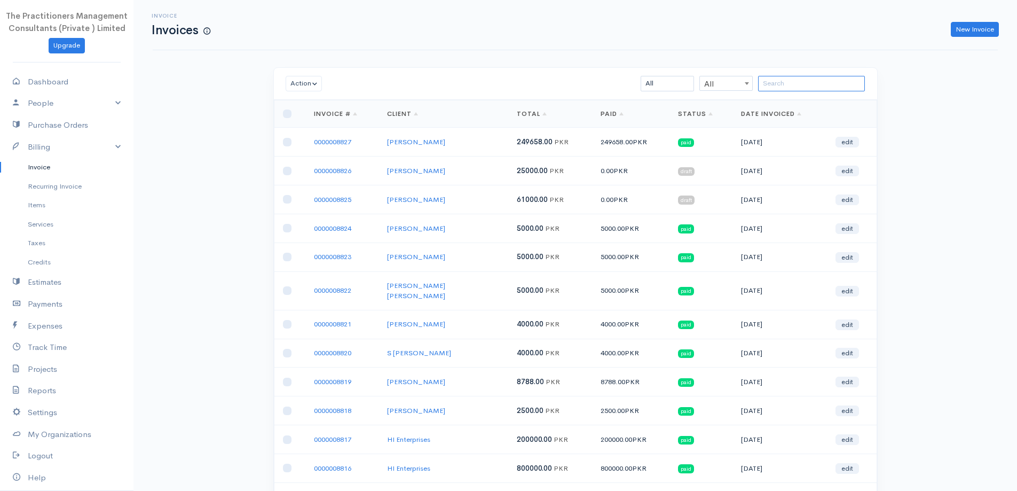
click at [773, 88] on input "search" at bounding box center [811, 83] width 107 height 15
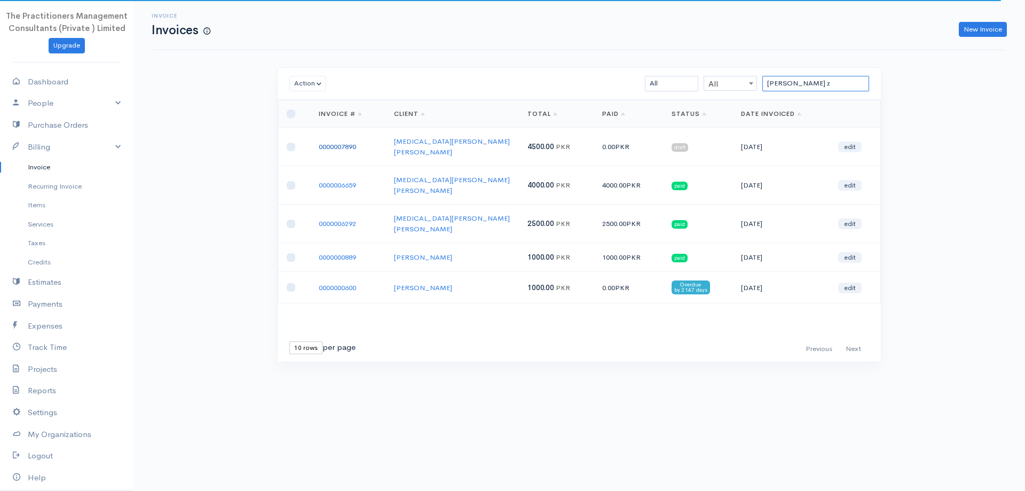
type input "[PERSON_NAME] z"
click at [348, 142] on link "0000007890" at bounding box center [337, 146] width 37 height 9
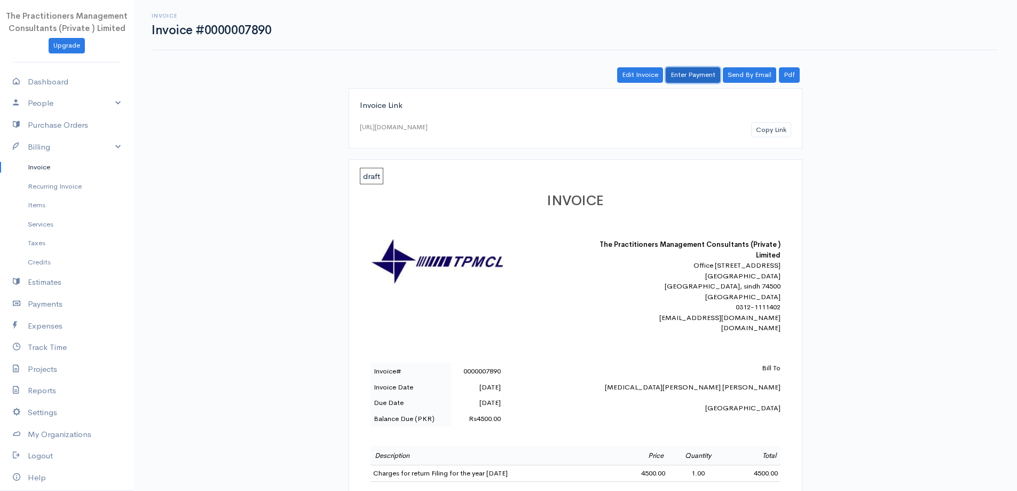
click at [691, 72] on link "Enter Payment" at bounding box center [693, 74] width 54 height 15
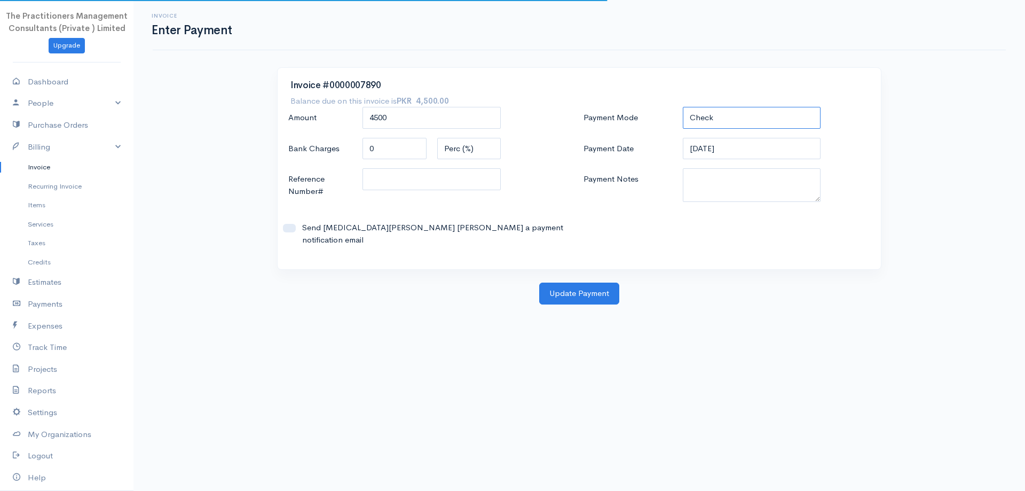
drag, startPoint x: 781, startPoint y: 123, endPoint x: 778, endPoint y: 128, distance: 5.8
click at [781, 123] on select "Check Bank Transfer Credit Cash Debit ACH VISA MASTERCARD AMEX DISCOVER DINERS …" at bounding box center [752, 118] width 138 height 22
select select "Bank Transfer"
click at [683, 107] on select "Check Bank Transfer Credit Cash Debit ACH VISA MASTERCARD AMEX DISCOVER DINERS …" at bounding box center [752, 118] width 138 height 22
click at [742, 186] on textarea "Payment Notes" at bounding box center [752, 185] width 138 height 34
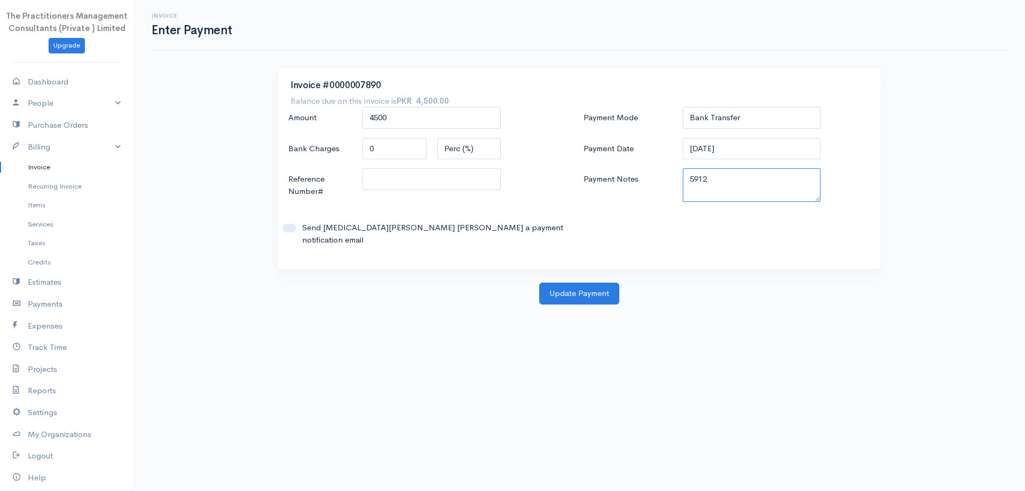
type textarea "5912"
click at [455, 181] on input "Reference Number#" at bounding box center [432, 179] width 138 height 22
type input "5912"
click at [575, 286] on button "Update Payment" at bounding box center [579, 294] width 80 height 22
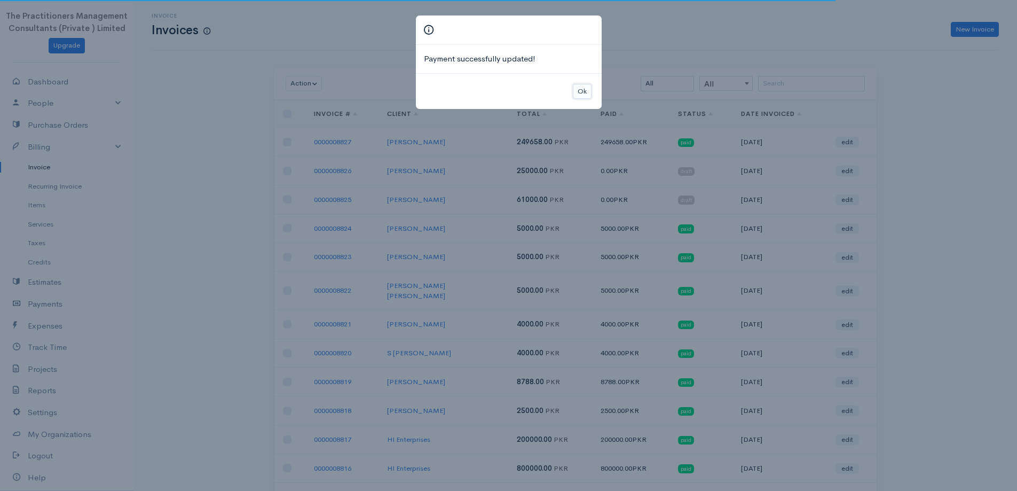
click at [586, 93] on button "Ok" at bounding box center [582, 91] width 19 height 15
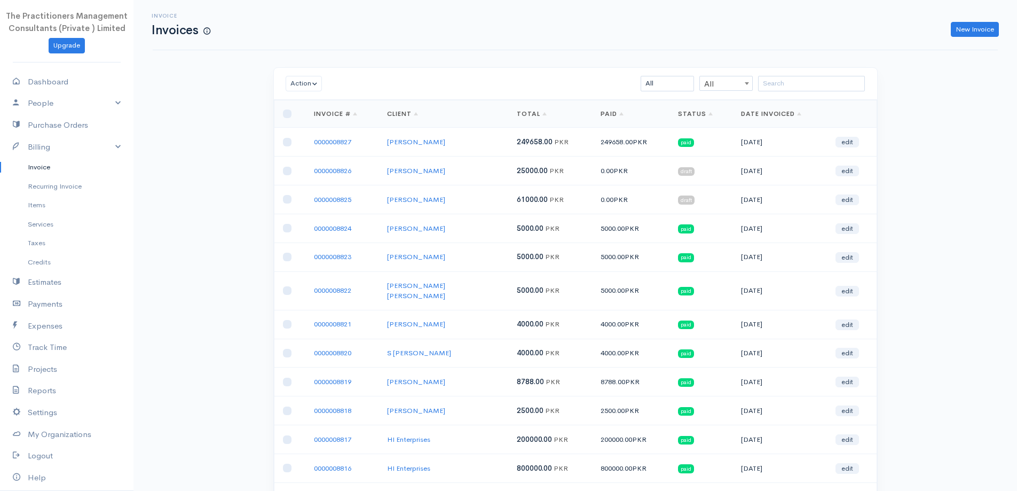
drag, startPoint x: 869, startPoint y: 82, endPoint x: 844, endPoint y: 79, distance: 25.2
click at [868, 82] on div "All All All Draft Viewed Sent Paid Partial Overdue Unpaid/Open" at bounding box center [625, 83] width 492 height 15
click at [843, 79] on input "search" at bounding box center [811, 83] width 107 height 15
type input "e"
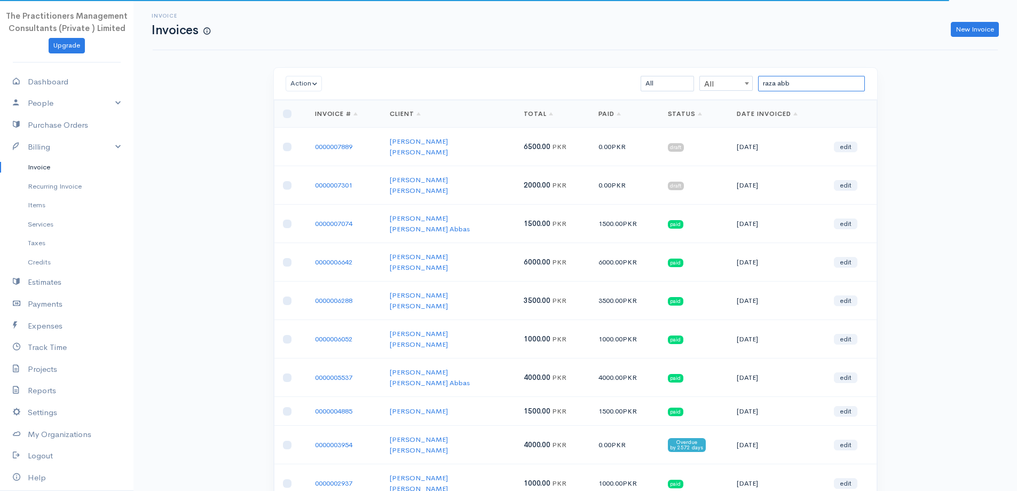
type input "raza abb"
click at [338, 143] on link "0000007889" at bounding box center [333, 146] width 37 height 9
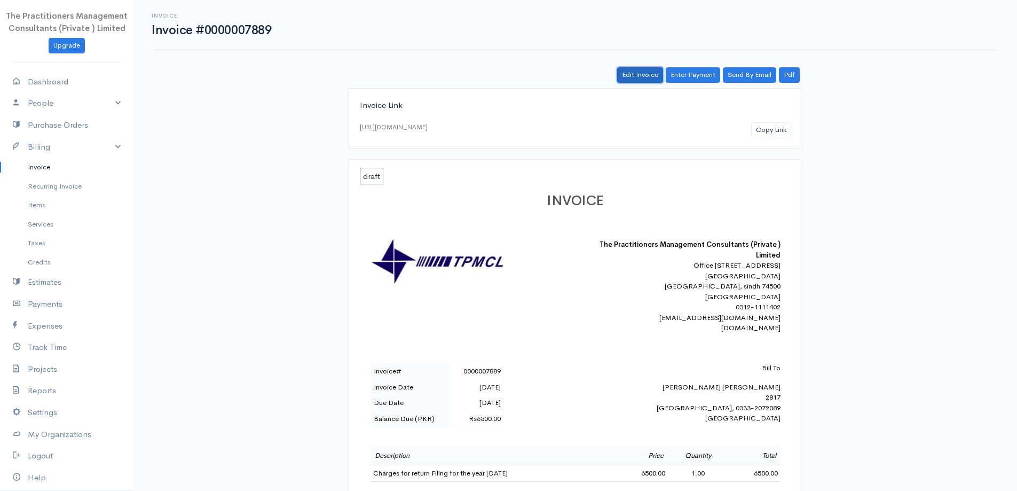
click at [649, 83] on link "Edit Invoice" at bounding box center [640, 74] width 46 height 15
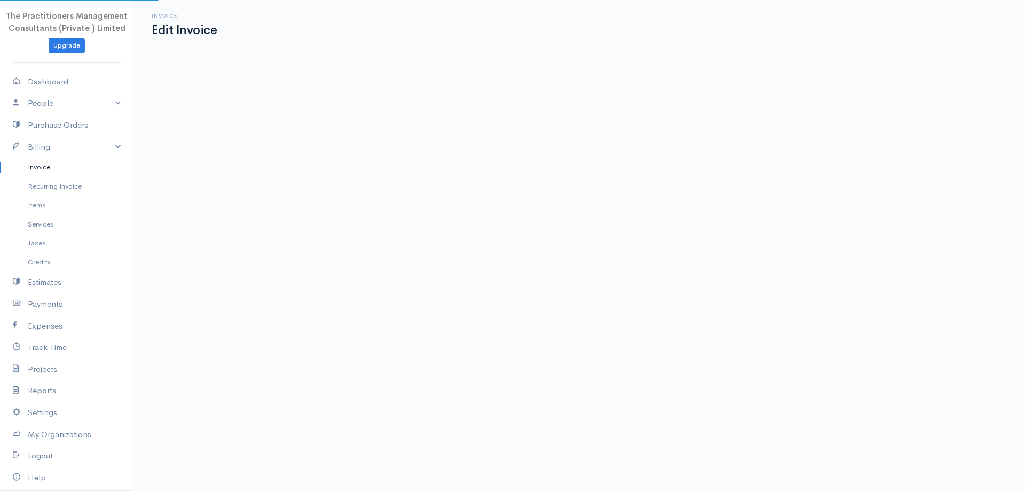
drag, startPoint x: 647, startPoint y: 78, endPoint x: 649, endPoint y: 84, distance: 6.8
click at [647, 79] on body "The Practitioners Management Consultants (Private ) Limited Upgrade Dashboard P…" at bounding box center [512, 245] width 1025 height 491
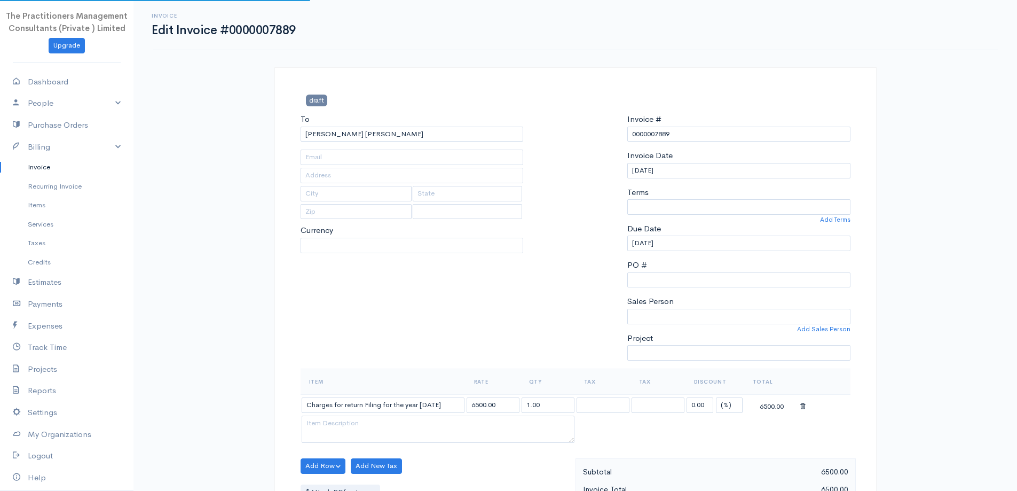
type input "[PHONE_NUMBER]"
type input "2817"
type input "[GEOGRAPHIC_DATA]"
type input "0333-2072089"
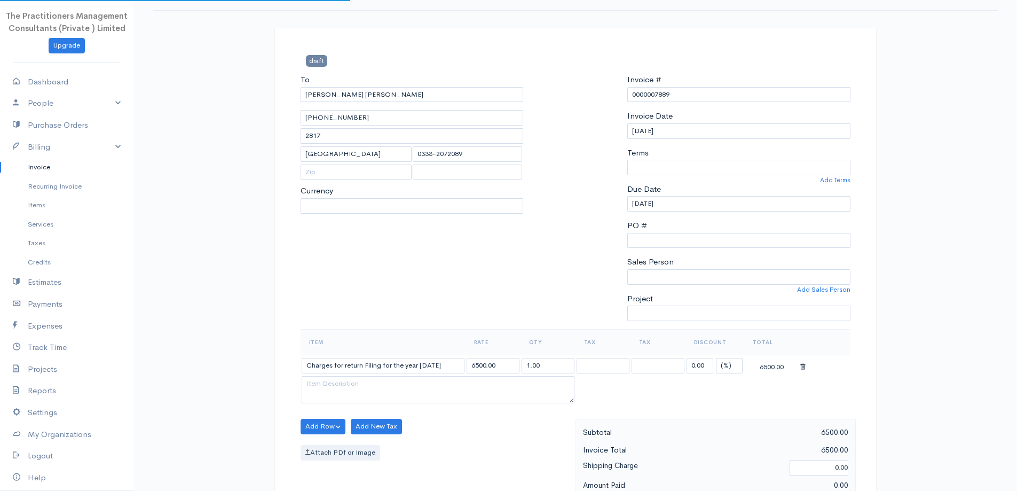
select select
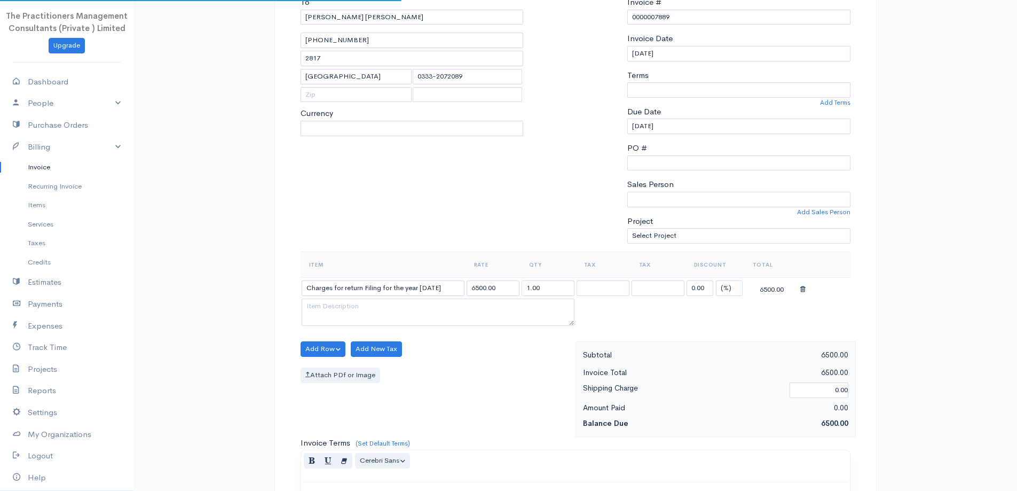
scroll to position [160, 0]
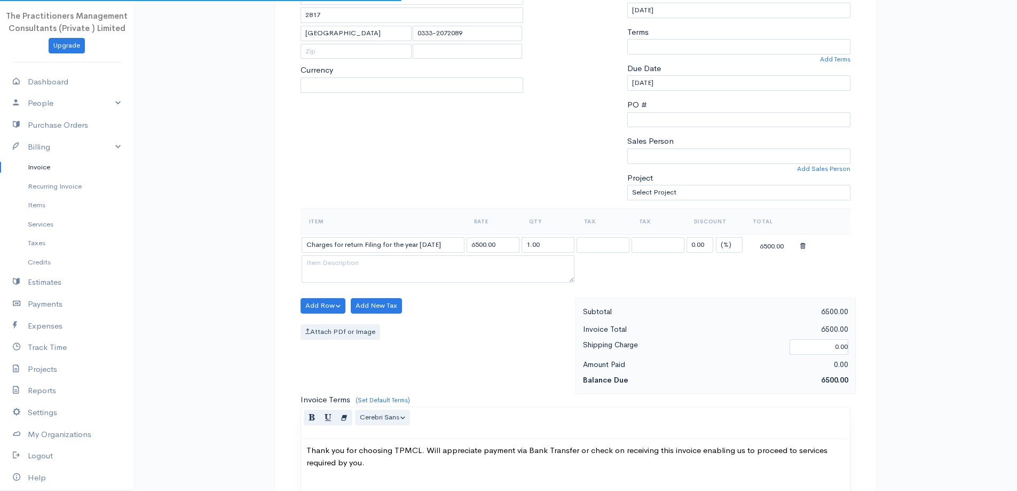
select select "[GEOGRAPHIC_DATA]"
select select "PKR"
select select "0"
click at [714, 247] on td "0.00 (%) Flat" at bounding box center [715, 244] width 59 height 21
drag, startPoint x: 724, startPoint y: 244, endPoint x: 727, endPoint y: 252, distance: 7.9
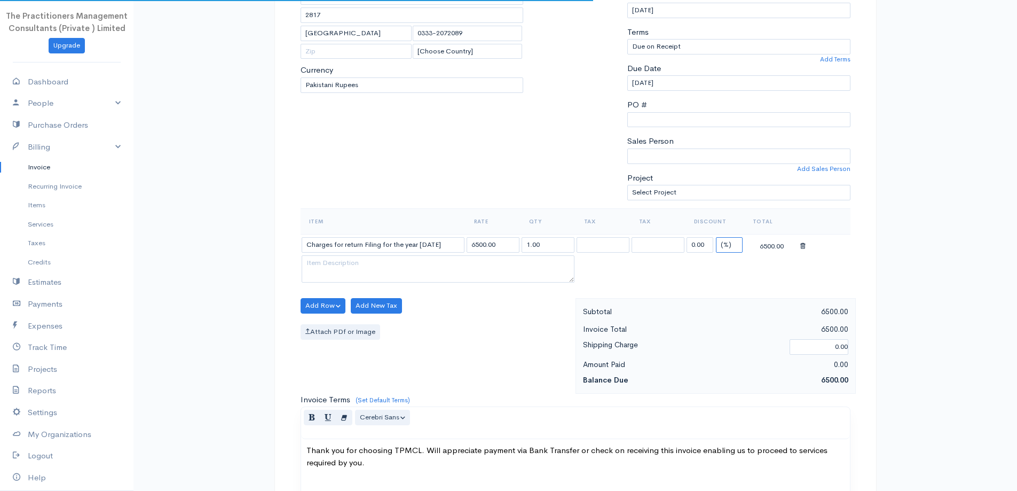
click at [726, 248] on select "(%) Flat" at bounding box center [729, 244] width 27 height 15
select select "2"
click at [716, 237] on select "(%) Flat" at bounding box center [729, 244] width 27 height 15
click at [703, 242] on input "0.00" at bounding box center [700, 244] width 27 height 15
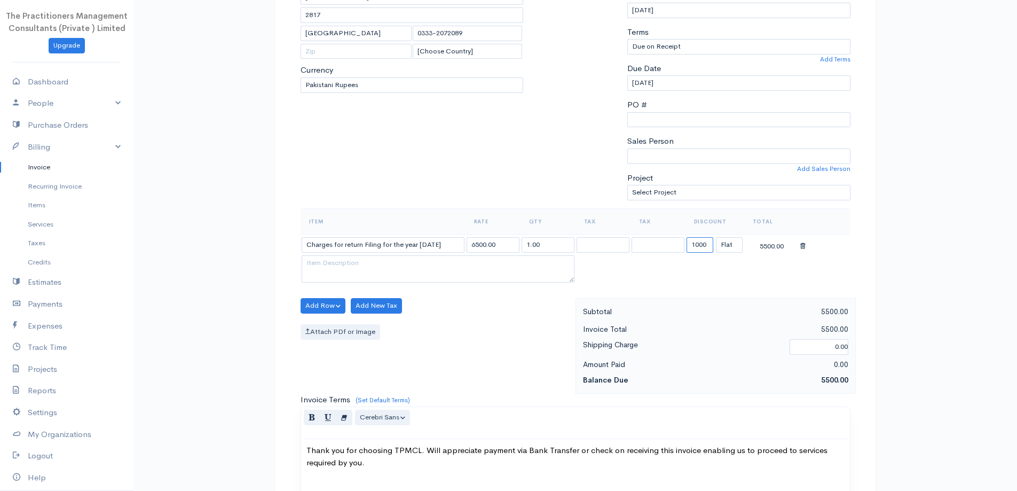
type input "1000"
click at [498, 373] on div "Add Row Add Item Row Add Time Row Add New Tax Attach PDf or Image" at bounding box center [435, 346] width 280 height 96
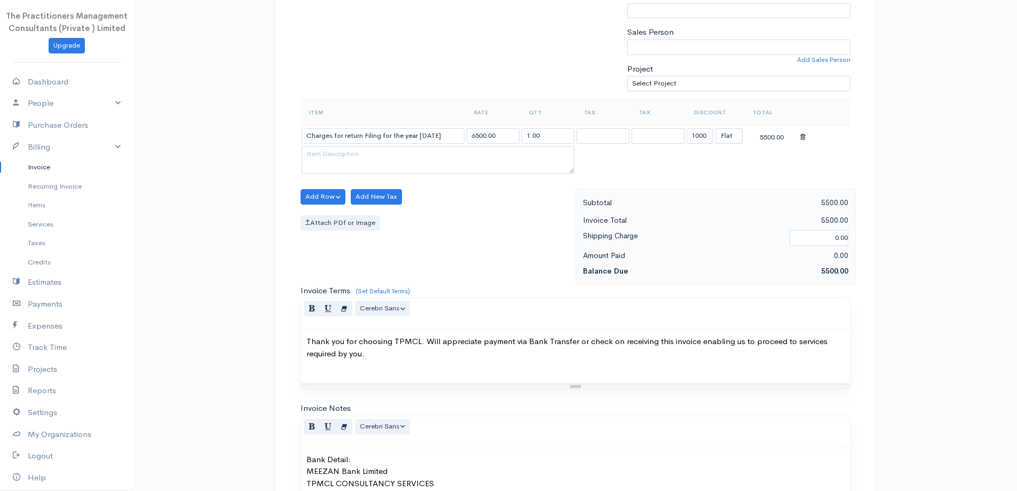
scroll to position [446, 0]
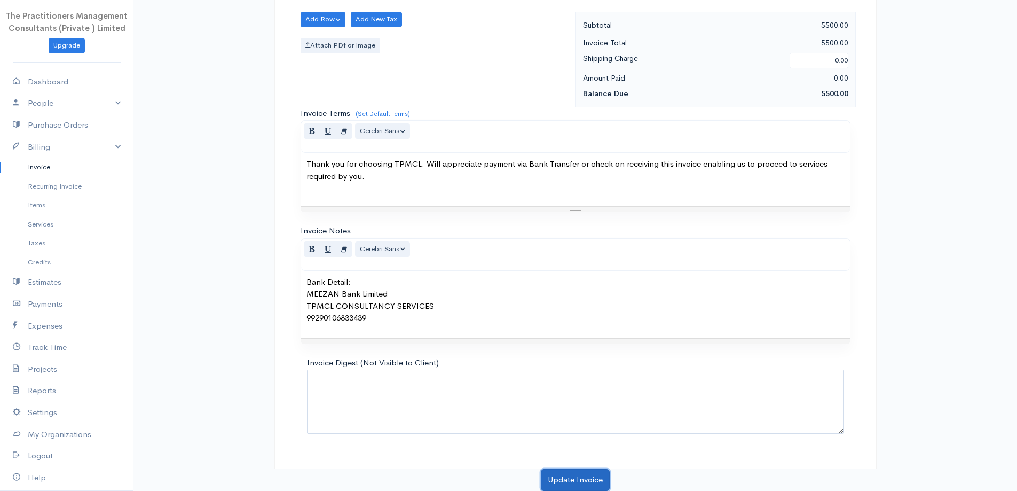
click at [602, 476] on button "Update Invoice" at bounding box center [575, 480] width 69 height 22
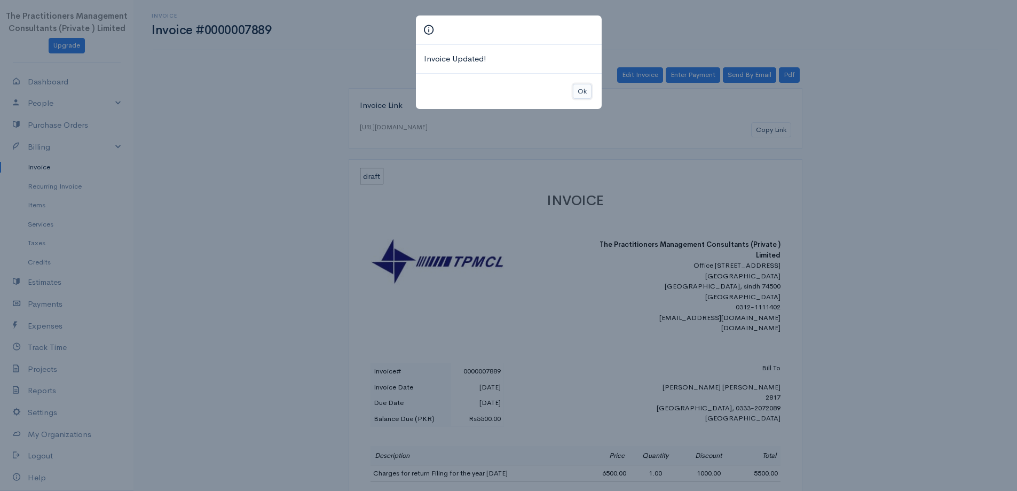
click at [587, 88] on button "Ok" at bounding box center [582, 91] width 19 height 15
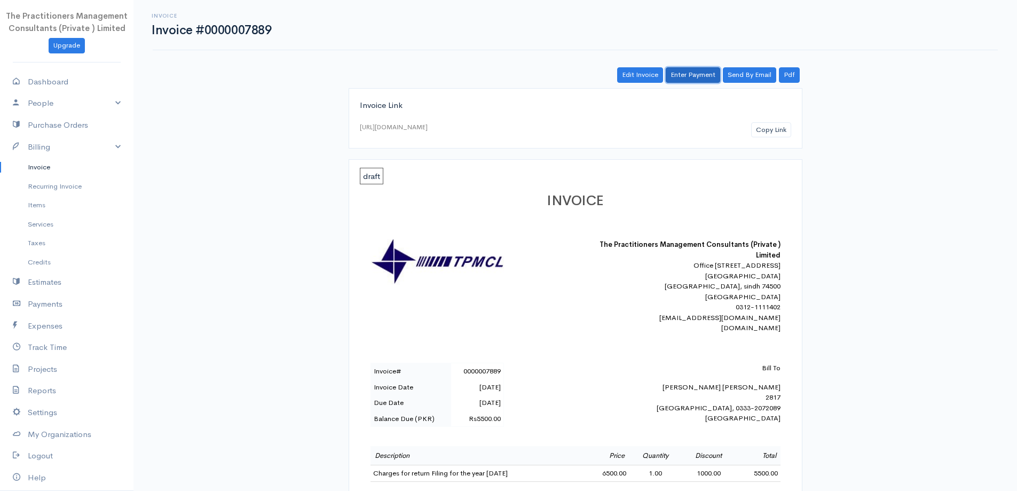
click at [710, 77] on link "Enter Payment" at bounding box center [693, 74] width 54 height 15
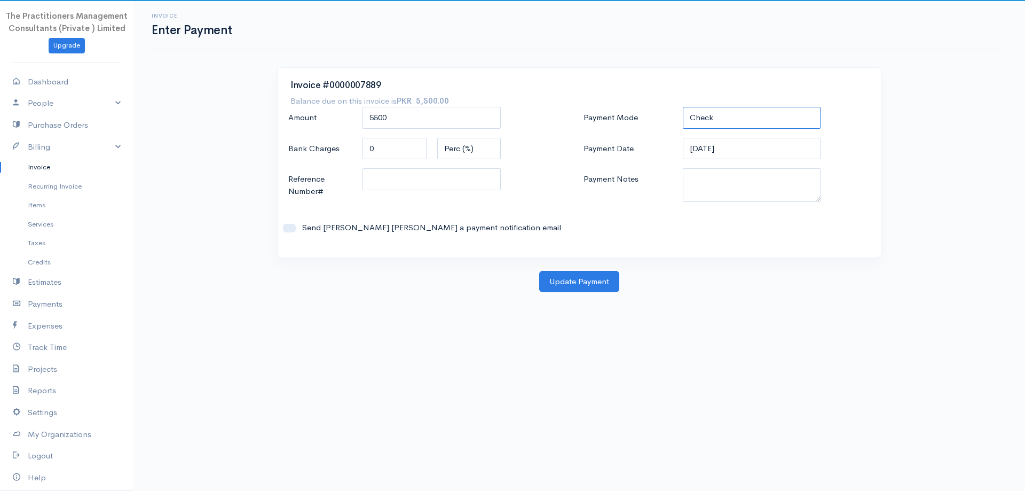
drag, startPoint x: 781, startPoint y: 115, endPoint x: 777, endPoint y: 126, distance: 11.8
click at [781, 115] on select "Check Bank Transfer Credit Cash Debit ACH VISA MASTERCARD AMEX DISCOVER DINERS …" at bounding box center [752, 118] width 138 height 22
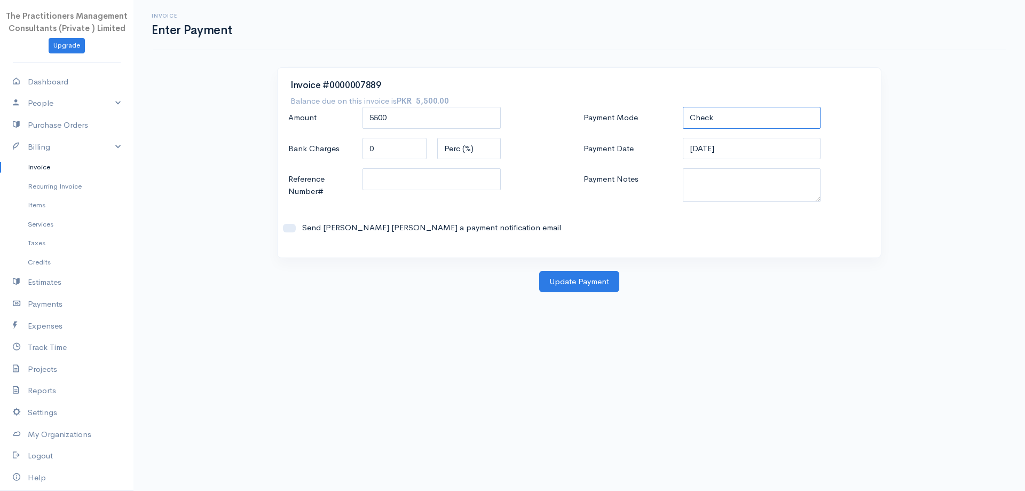
select select "Bank Transfer"
click at [683, 107] on select "Check Bank Transfer Credit Cash Debit ACH VISA MASTERCARD AMEX DISCOVER DINERS …" at bounding box center [752, 118] width 138 height 22
click at [742, 188] on textarea "Payment Notes" at bounding box center [752, 185] width 138 height 34
type textarea "5912"
click at [429, 173] on input "Reference Number#" at bounding box center [432, 179] width 138 height 22
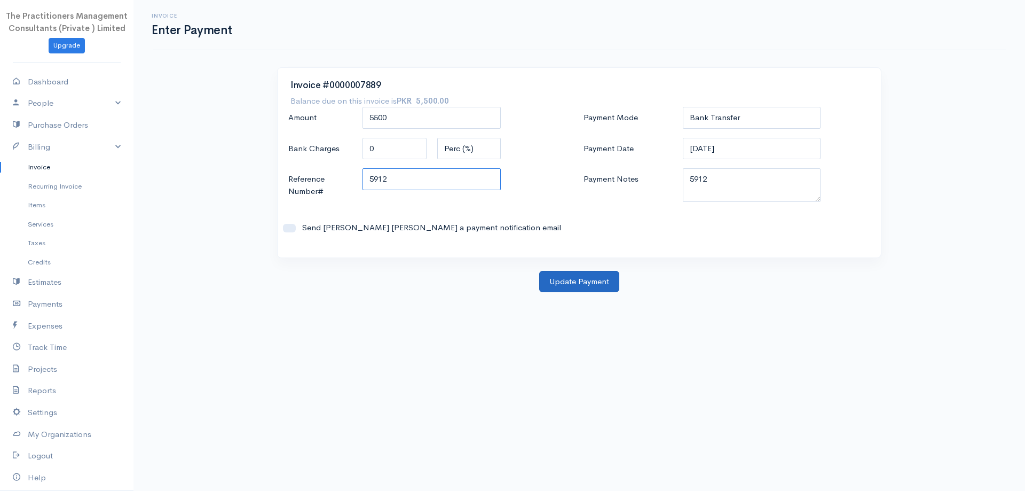
type input "5912"
click at [592, 289] on button "Update Payment" at bounding box center [579, 282] width 80 height 22
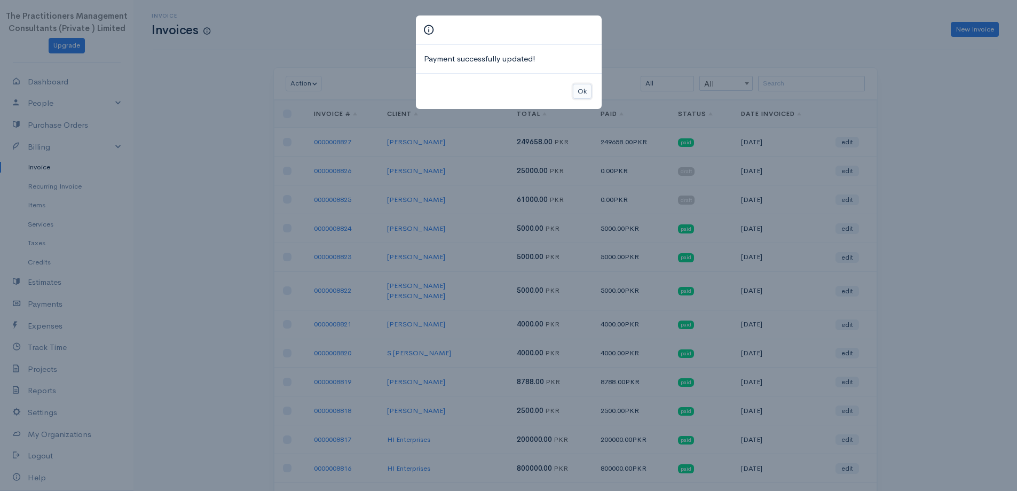
click at [581, 98] on button "Ok" at bounding box center [582, 91] width 19 height 15
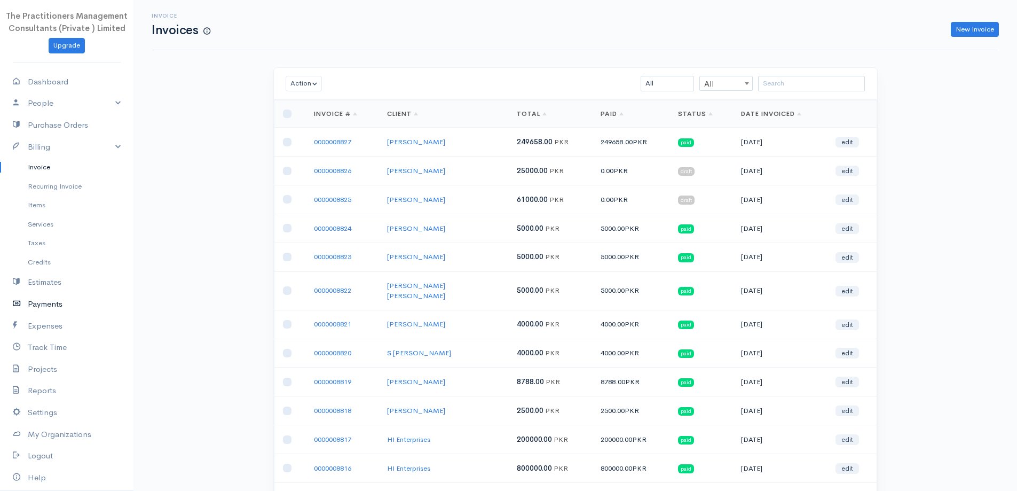
click at [53, 305] on link "Payments" at bounding box center [67, 304] width 134 height 22
